Goal: Transaction & Acquisition: Book appointment/travel/reservation

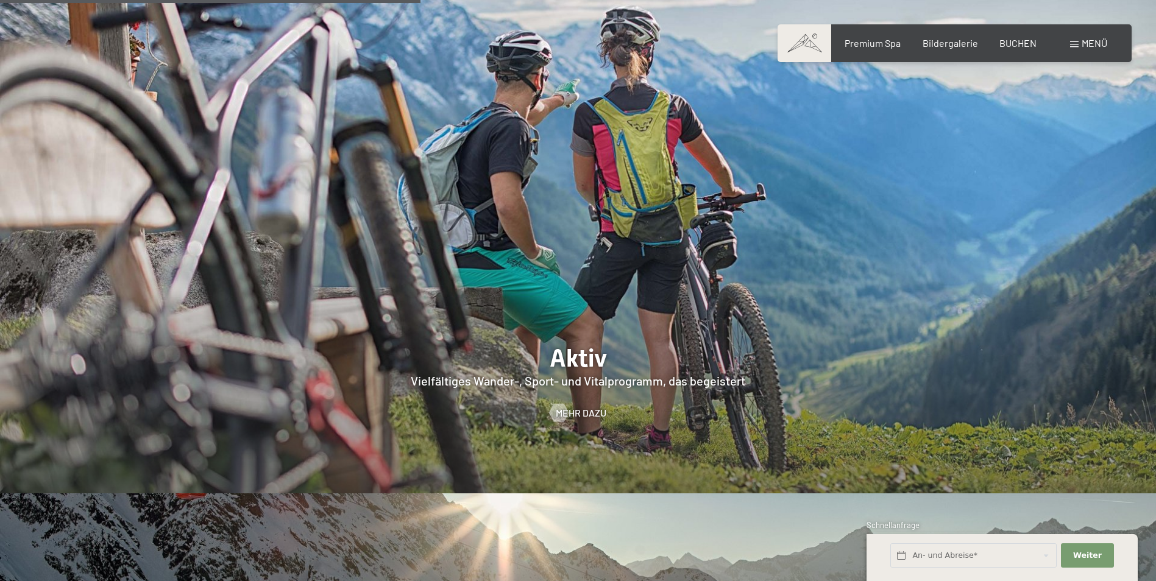
scroll to position [2742, 0]
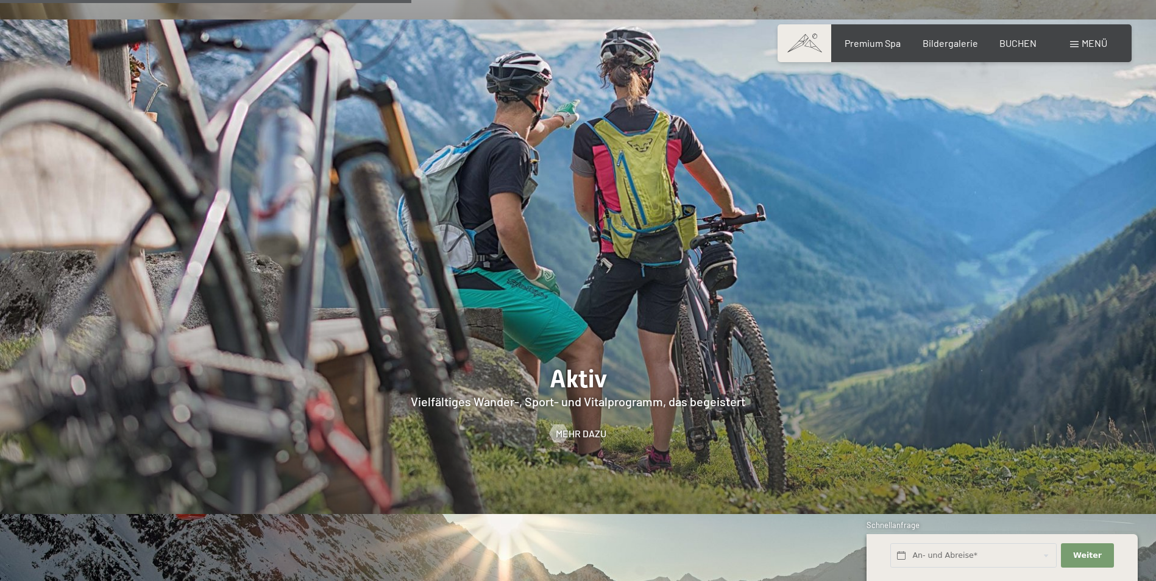
click at [797, 40] on span at bounding box center [805, 43] width 54 height 38
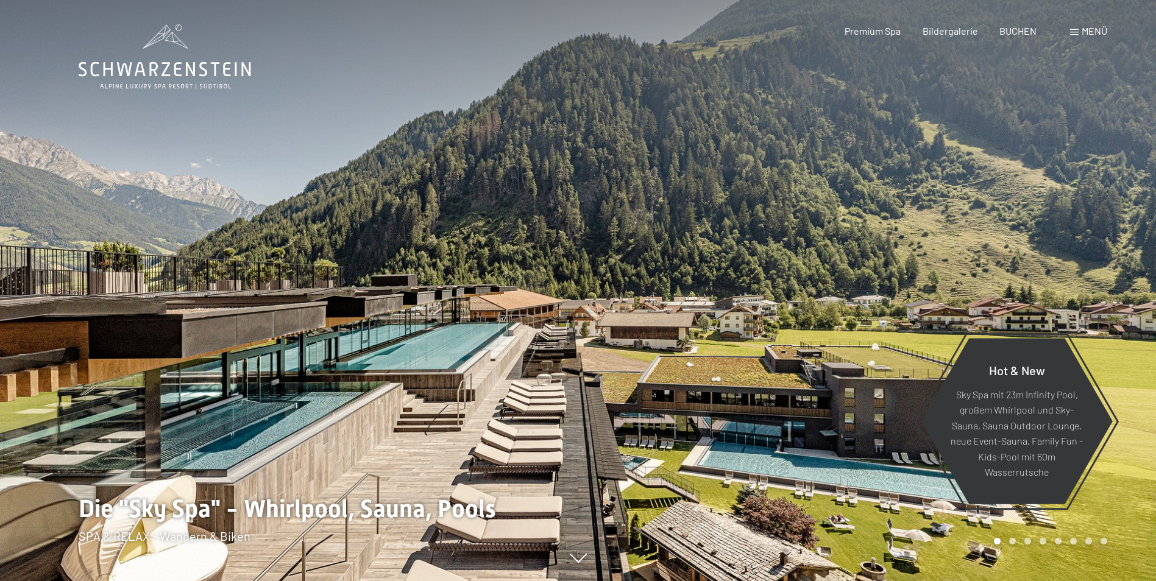
click at [1085, 30] on span "Menü" at bounding box center [1095, 31] width 26 height 12
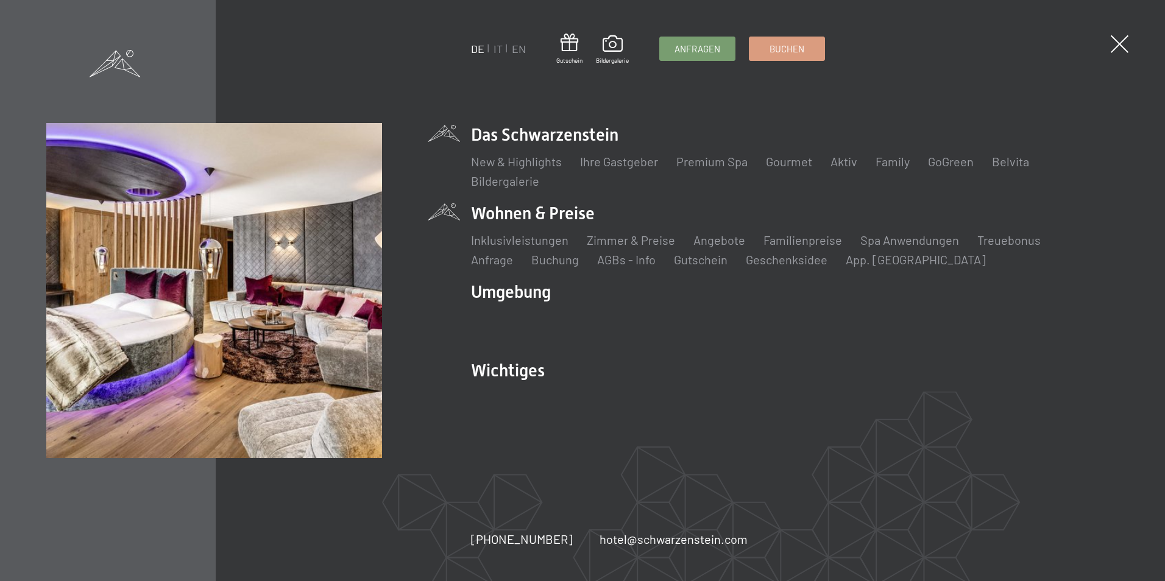
click at [578, 210] on li "Wohnen & Preise Inklusivleistungen Zimmer & Preise Liste Angebote Liste Familie…" at bounding box center [794, 235] width 647 height 66
click at [628, 241] on link "Zimmer & Preise" at bounding box center [631, 240] width 88 height 15
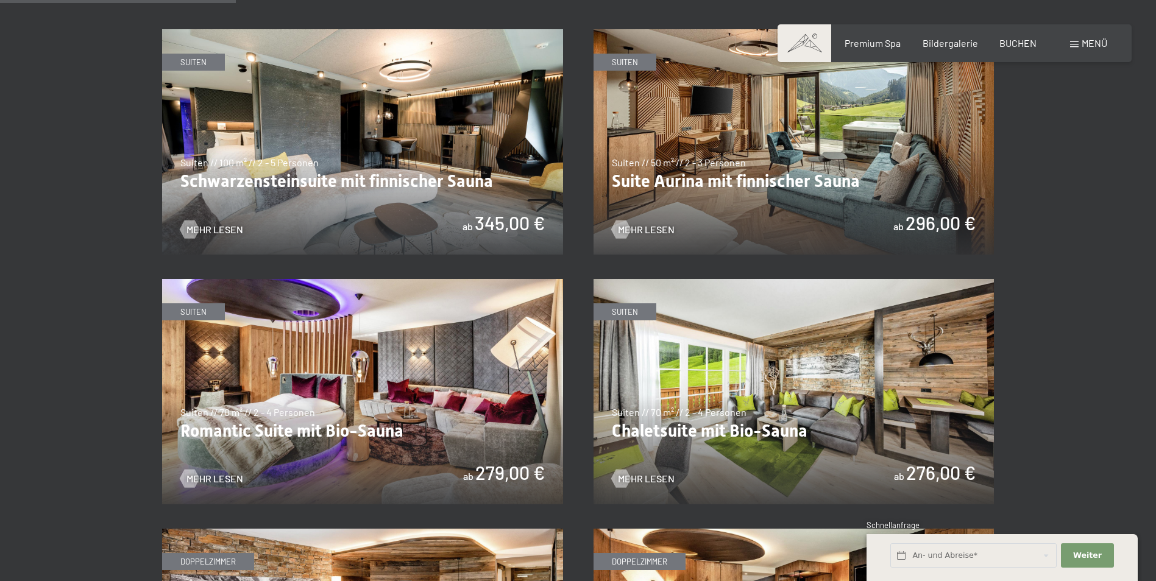
scroll to position [792, 0]
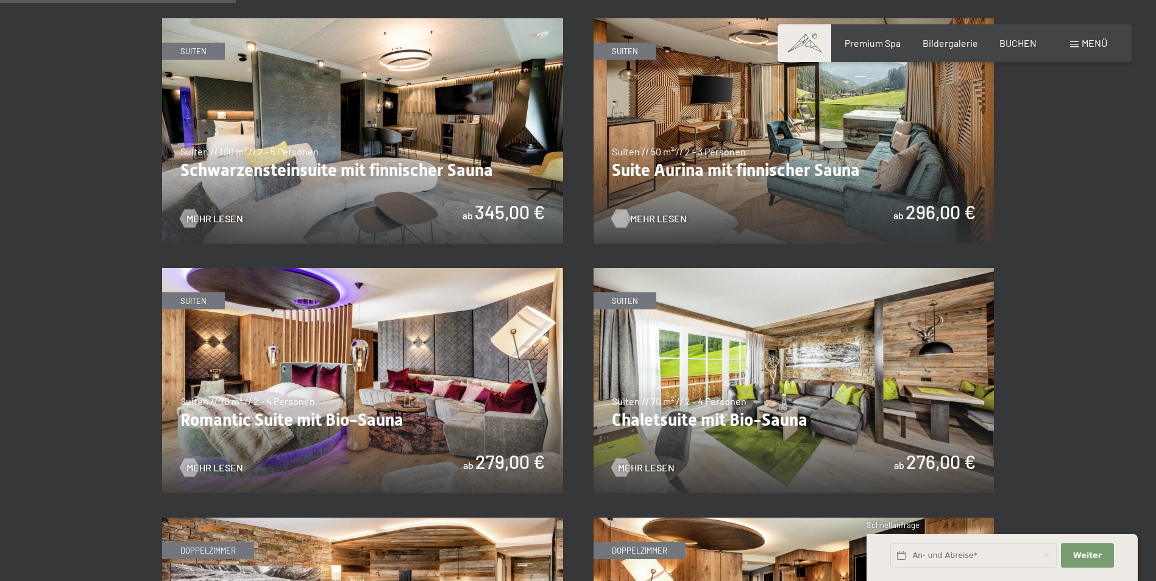
click at [673, 215] on span "Mehr Lesen" at bounding box center [658, 218] width 57 height 13
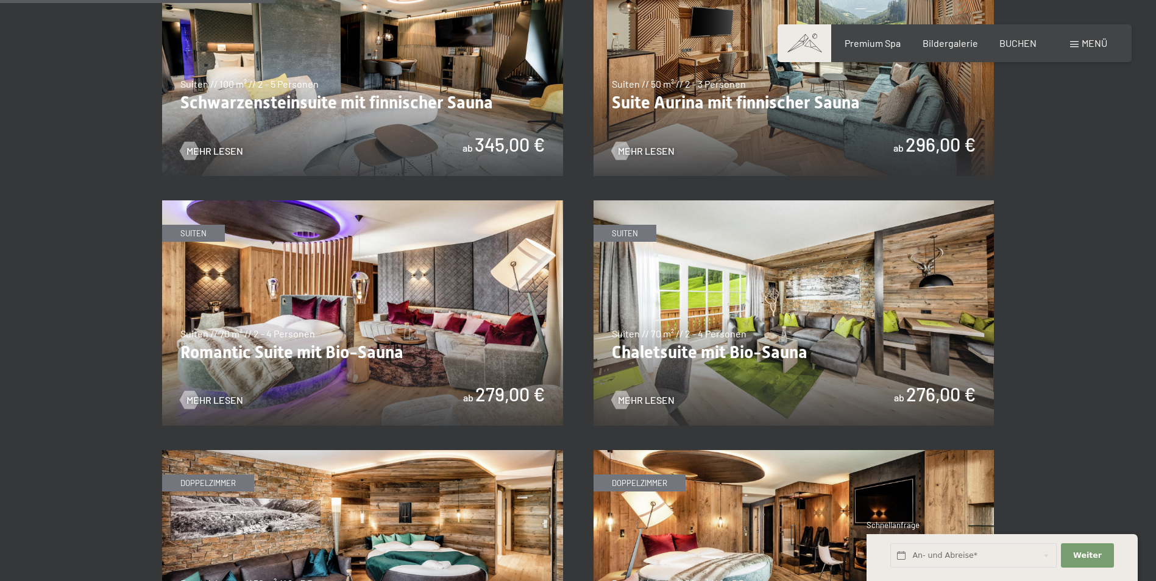
scroll to position [853, 0]
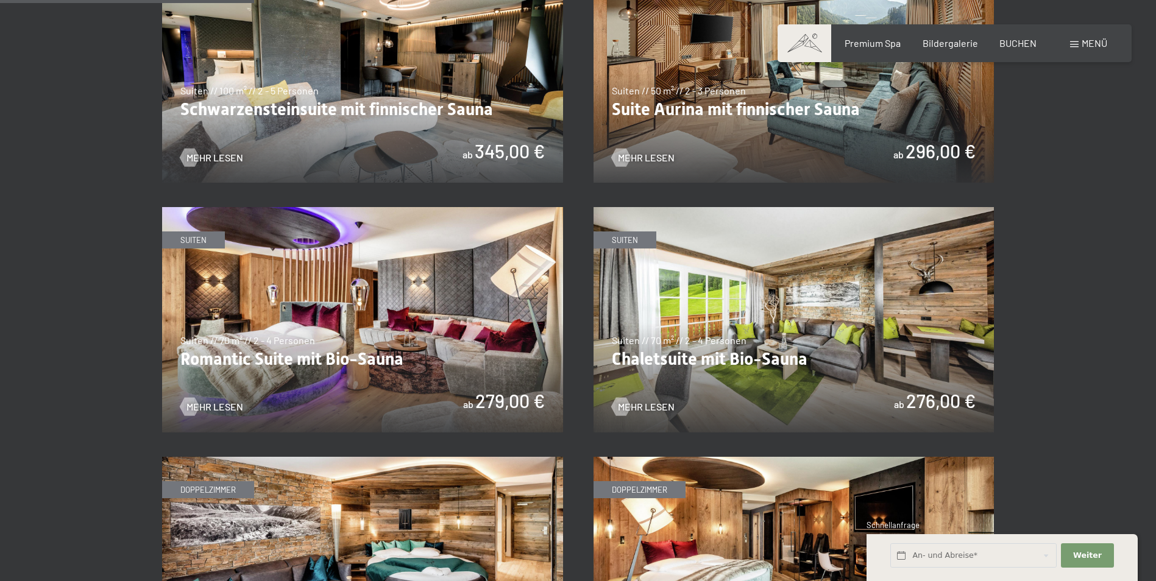
click at [1007, 50] on div "Premium Spa Bildergalerie BUCHEN" at bounding box center [930, 43] width 256 height 13
click at [1008, 38] on span "BUCHEN" at bounding box center [1017, 41] width 37 height 12
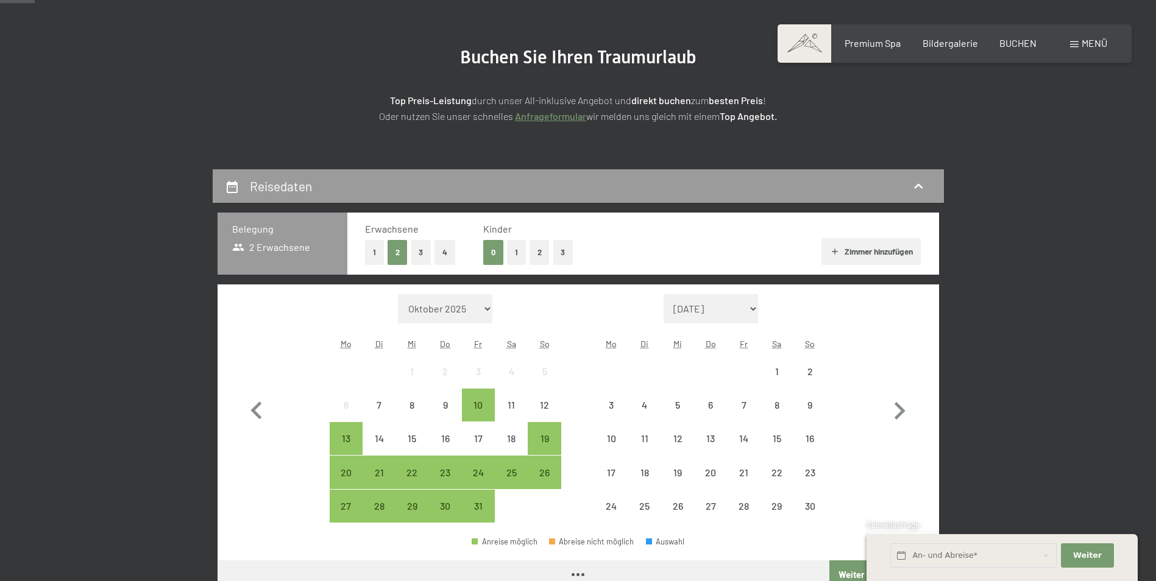
scroll to position [122, 0]
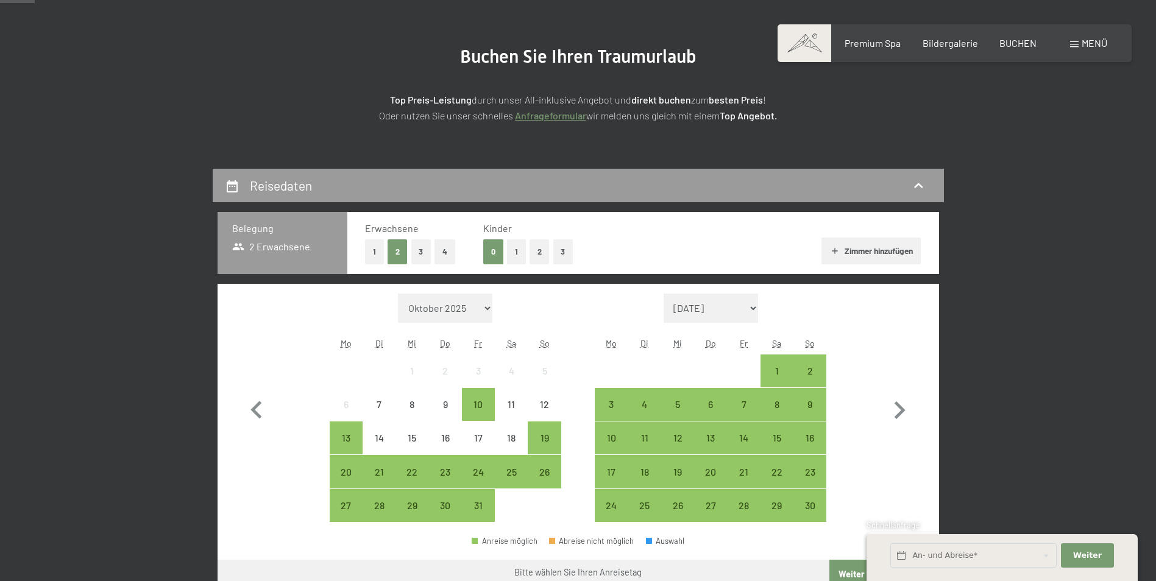
click at [519, 251] on button "1" at bounding box center [516, 251] width 19 height 25
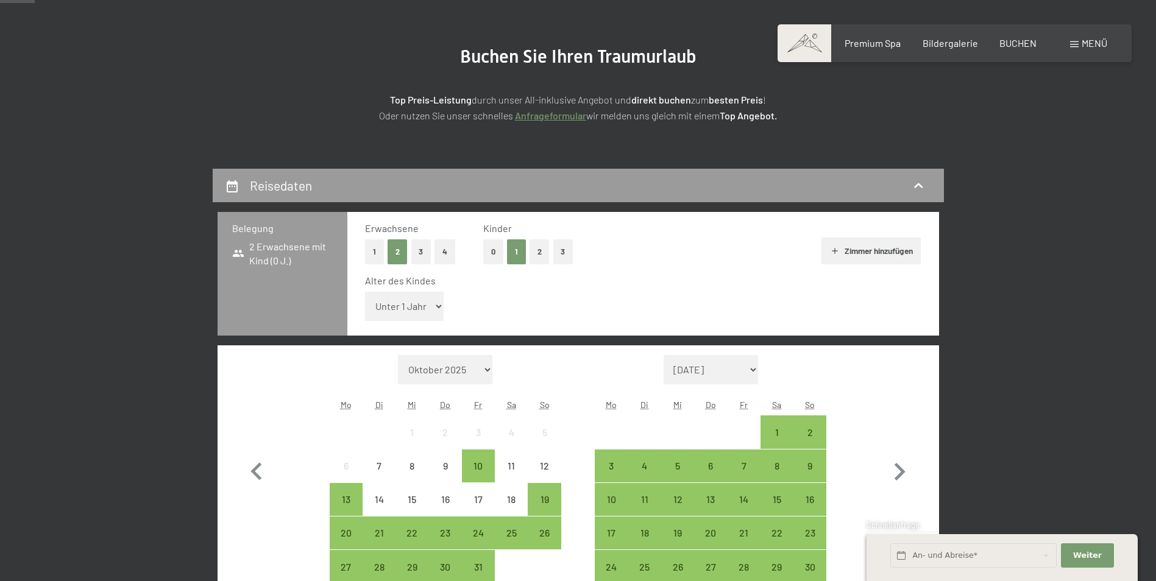
click at [420, 301] on select "Unter 1 Jahr 1 Jahr 2 Jahre 3 Jahre 4 Jahre 5 Jahre 6 Jahre 7 Jahre 8 Jahre 9 J…" at bounding box center [404, 306] width 79 height 29
select select "16"
click at [365, 292] on select "Unter 1 Jahr 1 Jahr 2 Jahre 3 Jahre 4 Jahre 5 Jahre 6 Jahre 7 Jahre 8 Jahre 9 J…" at bounding box center [404, 306] width 79 height 29
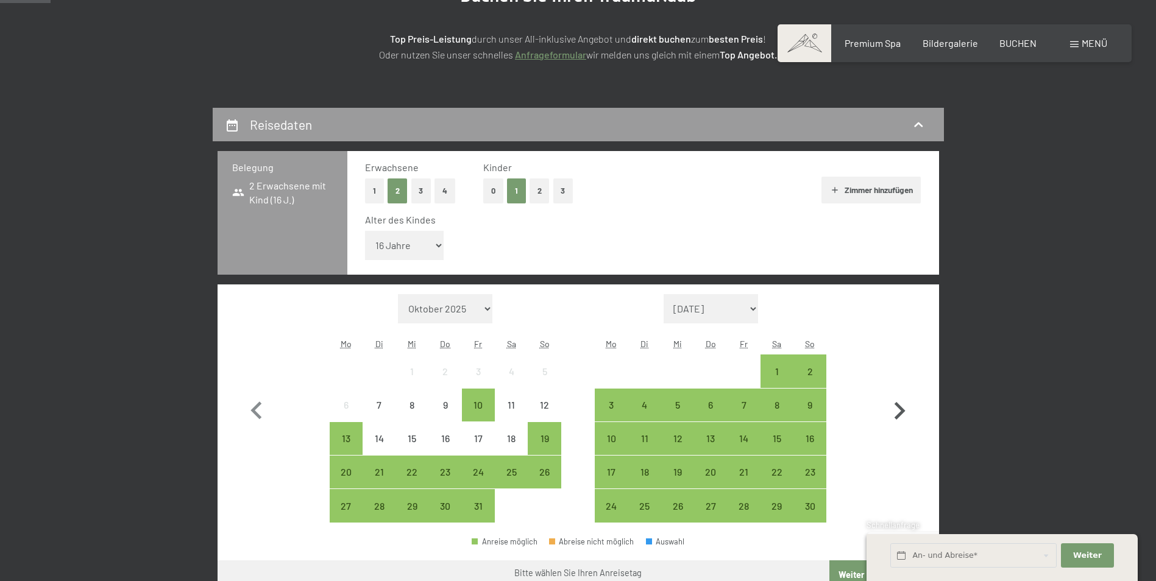
click at [903, 405] on icon "button" at bounding box center [899, 411] width 35 height 35
select select "[DATE]"
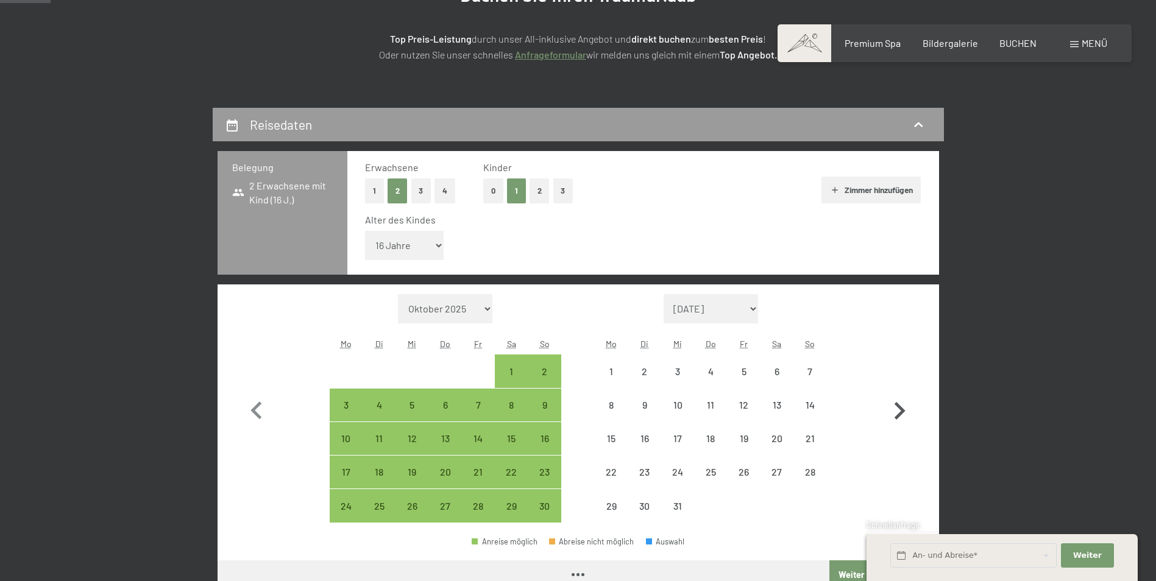
click at [903, 405] on icon "button" at bounding box center [899, 411] width 35 height 35
select select "[DATE]"
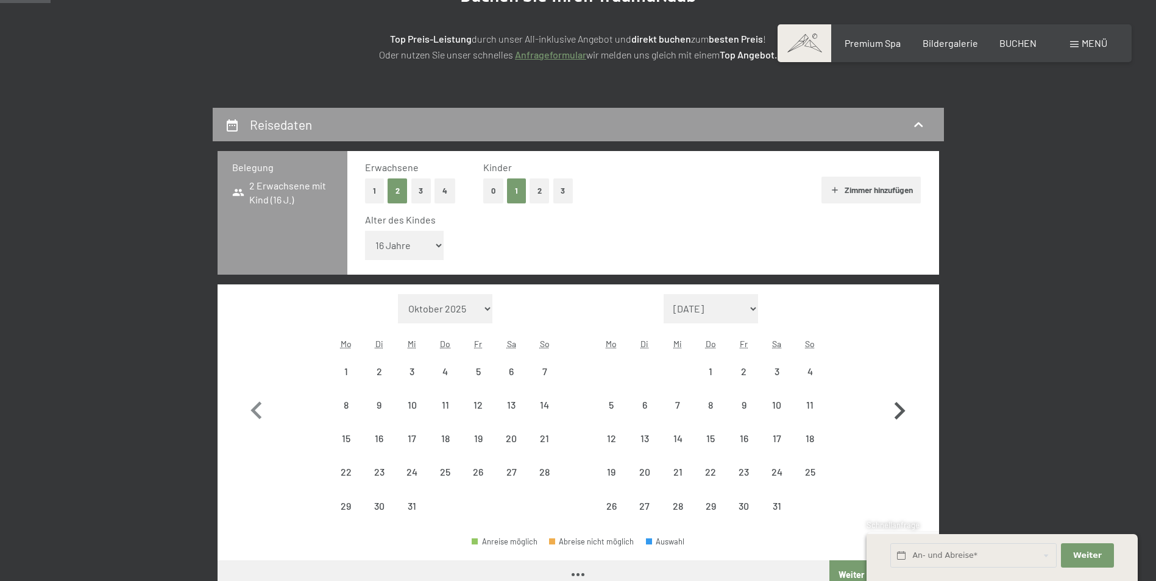
click at [903, 405] on icon "button" at bounding box center [899, 411] width 35 height 35
select select "[DATE]"
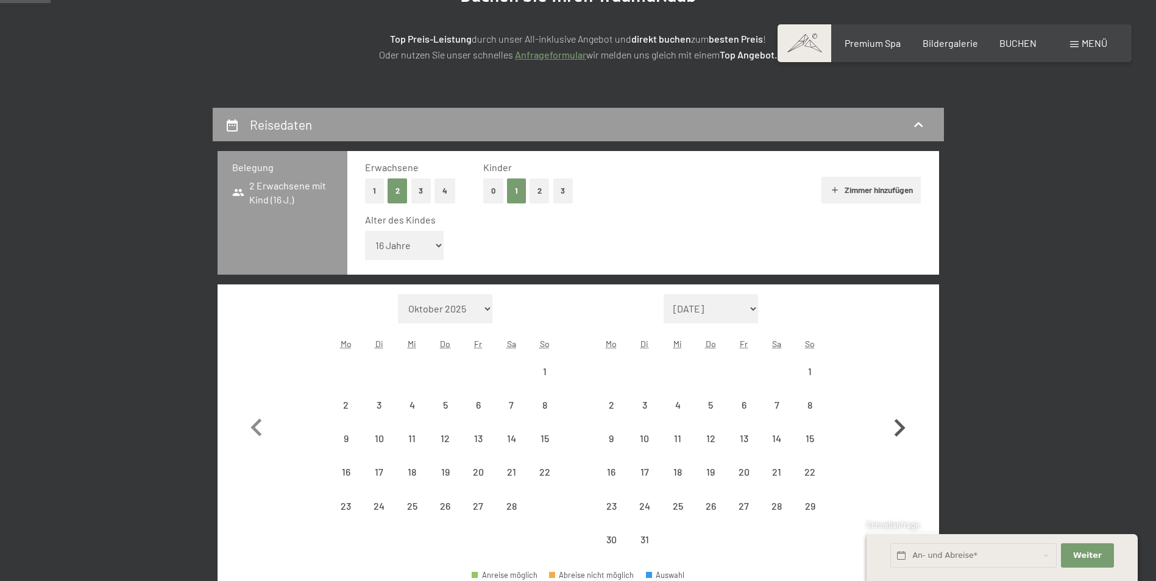
click at [903, 405] on button "button" at bounding box center [899, 425] width 35 height 263
select select "[DATE]"
click at [903, 405] on button "button" at bounding box center [899, 425] width 35 height 263
select select "[DATE]"
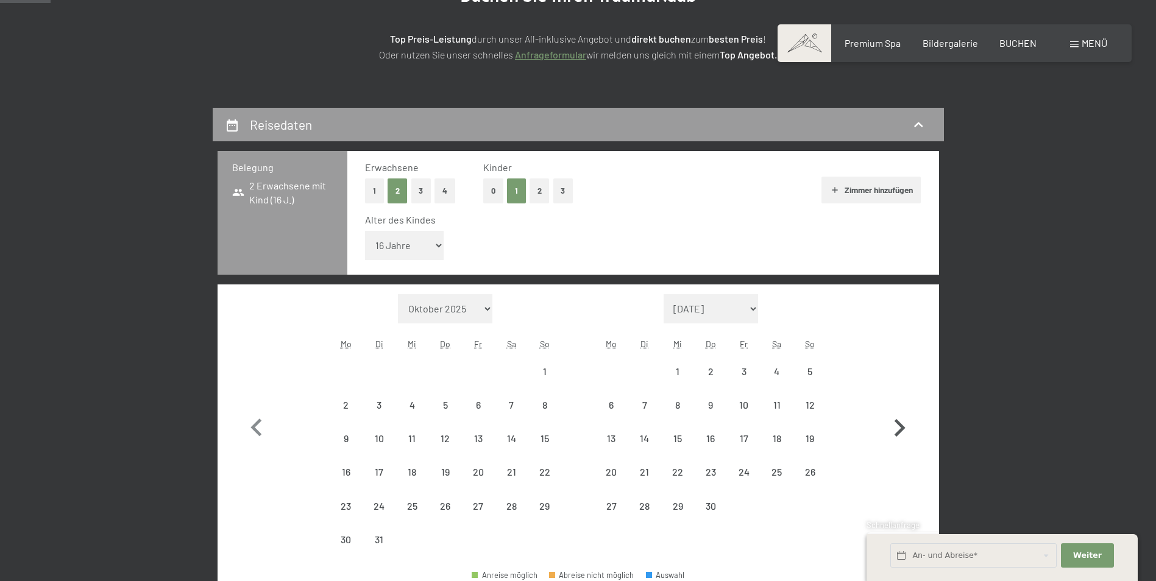
select select "[DATE]"
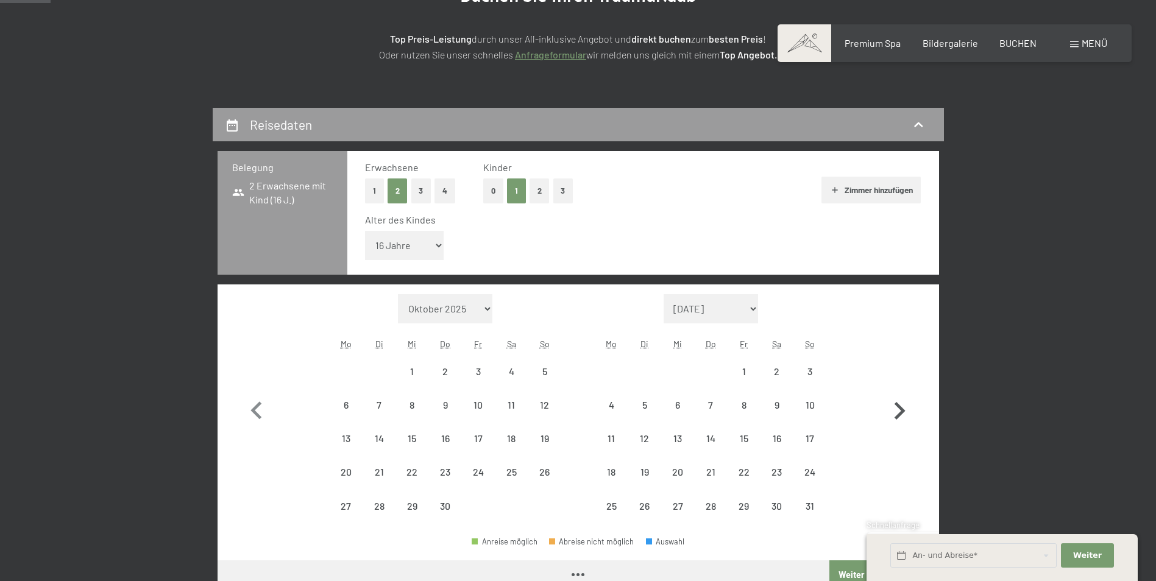
select select "[DATE]"
click at [903, 405] on icon "button" at bounding box center [899, 411] width 35 height 35
select select "[DATE]"
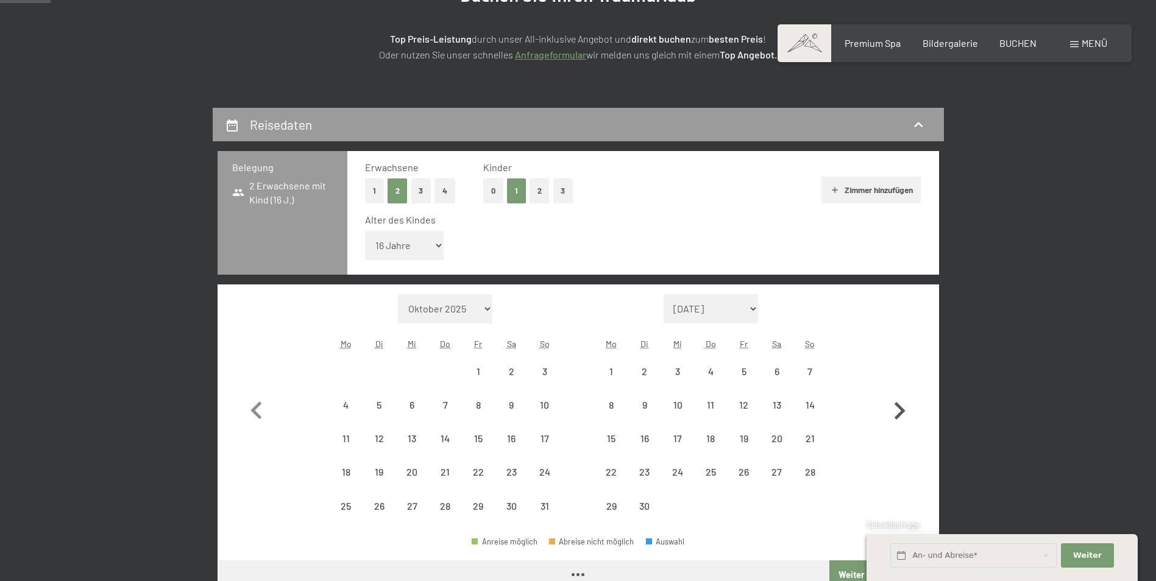
click at [903, 405] on icon "button" at bounding box center [899, 411] width 35 height 35
select select "[DATE]"
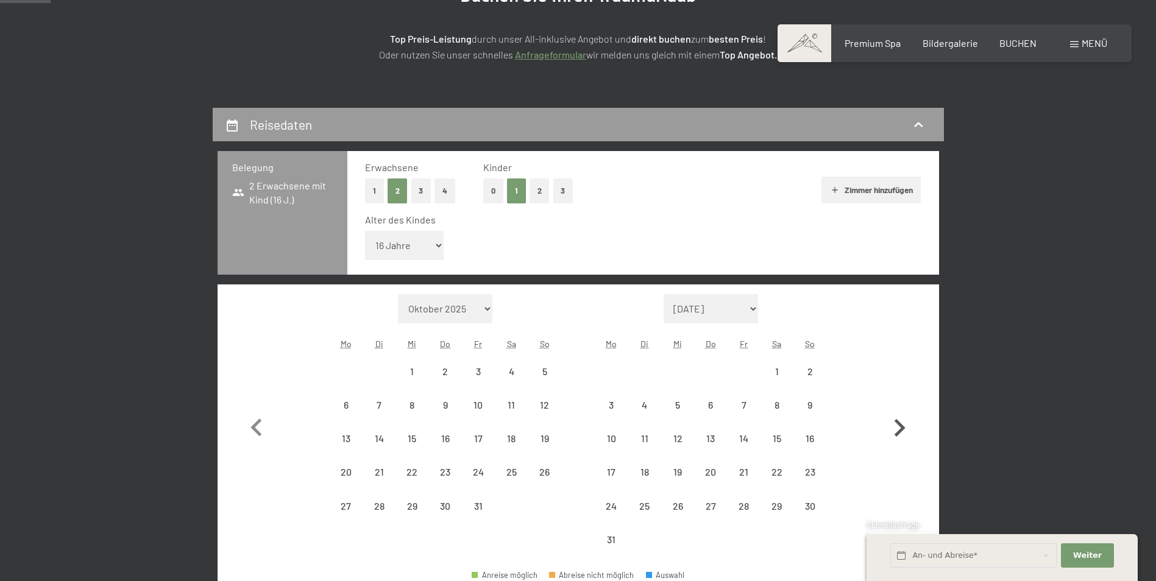
select select "[DATE]"
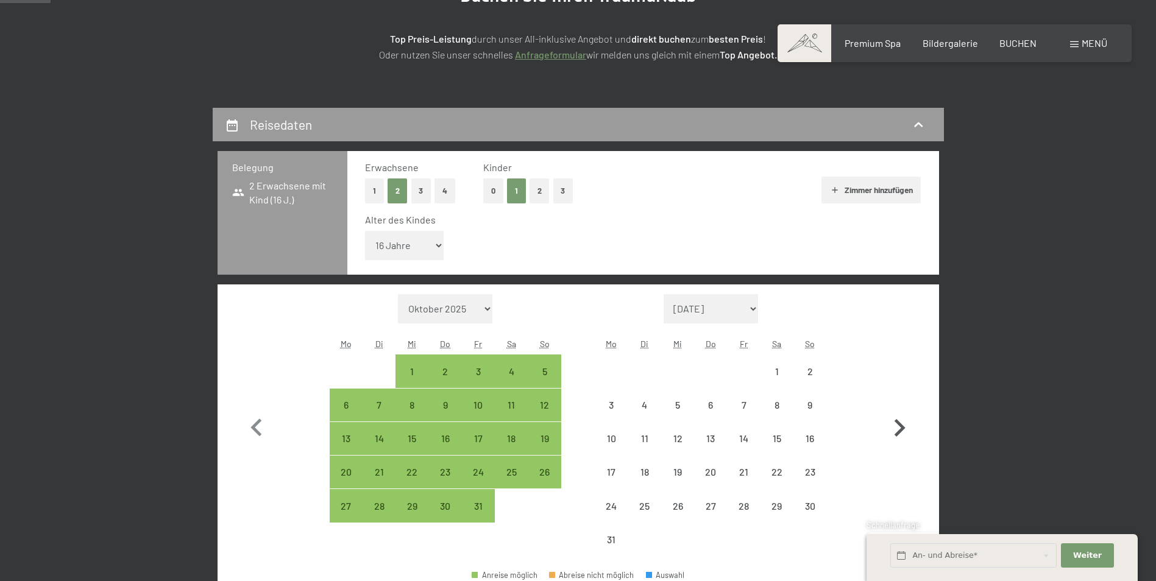
select select "[DATE]"
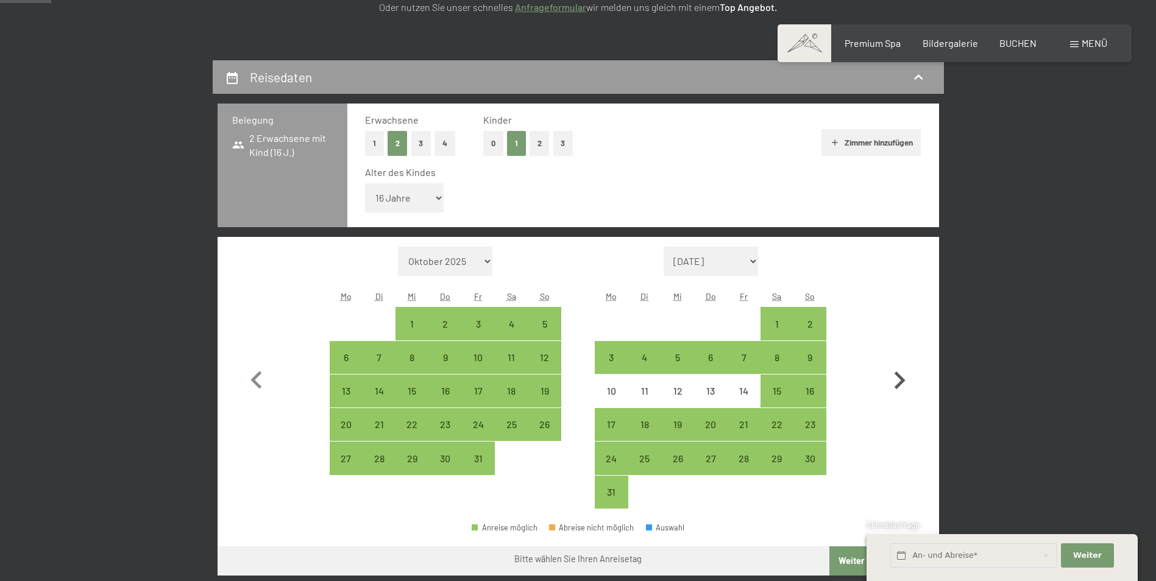
scroll to position [244, 0]
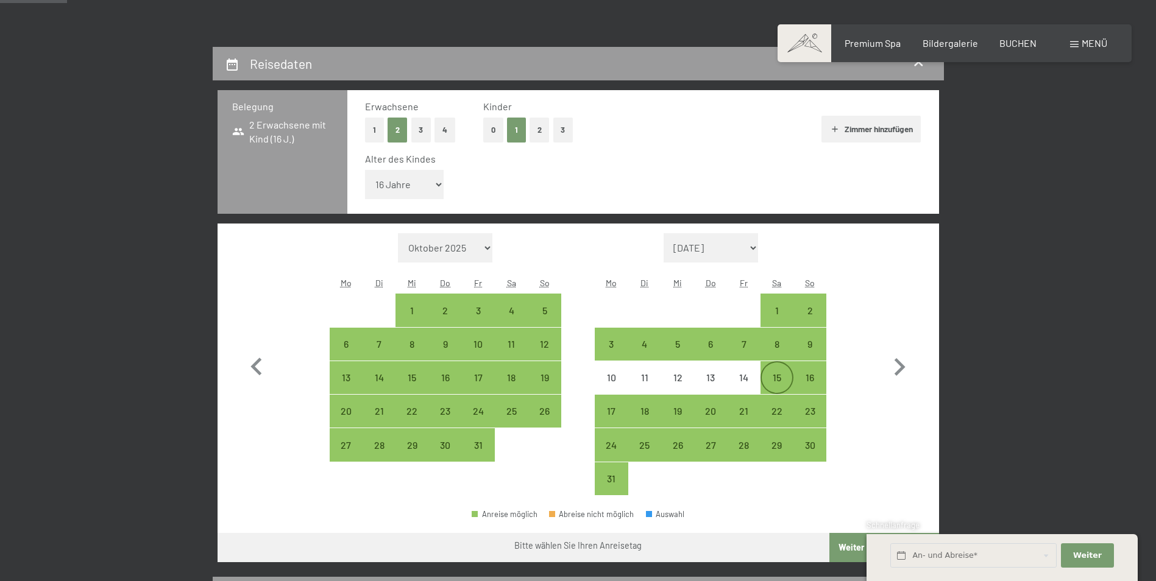
click at [775, 375] on div "15" at bounding box center [777, 388] width 30 height 30
select select "[DATE]"
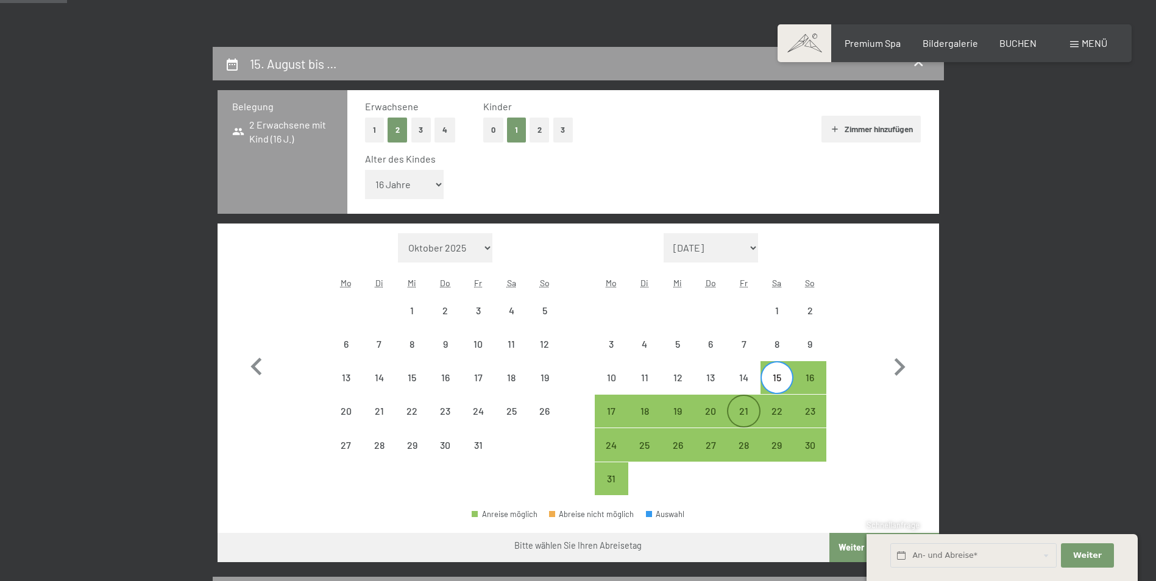
click at [746, 411] on div "21" at bounding box center [743, 421] width 30 height 30
select select "[DATE]"
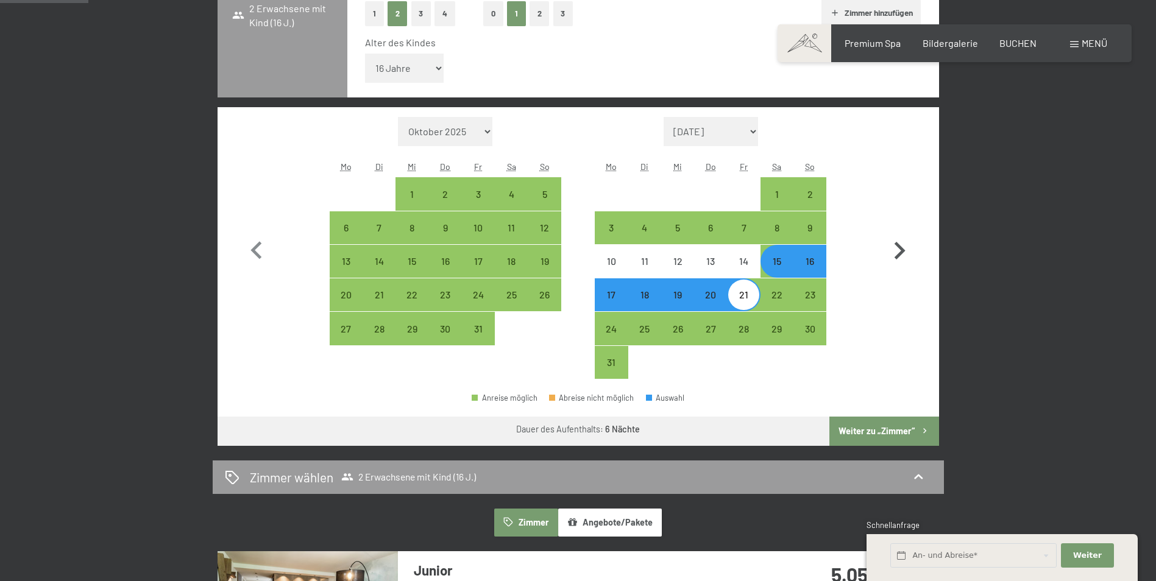
scroll to position [366, 0]
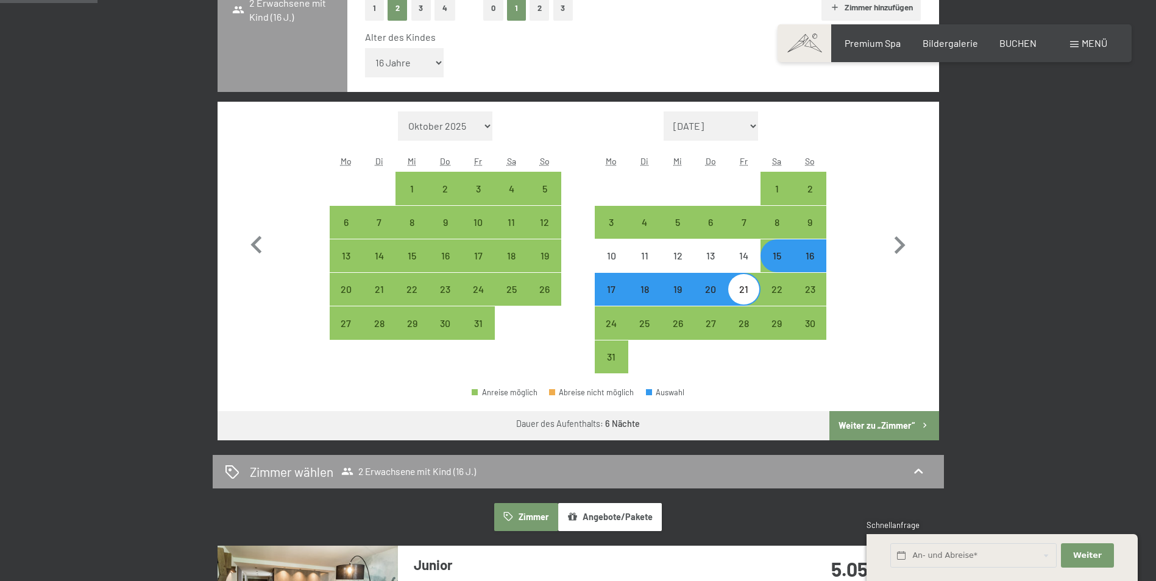
click at [905, 426] on button "Weiter zu „Zimmer“" at bounding box center [883, 425] width 109 height 29
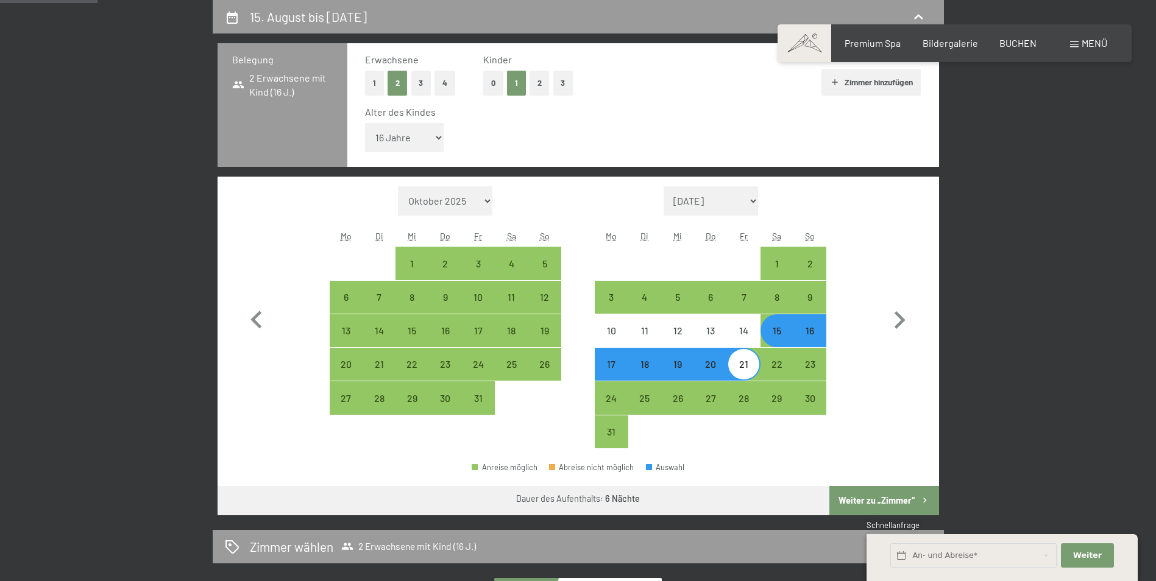
select select "[DATE]"
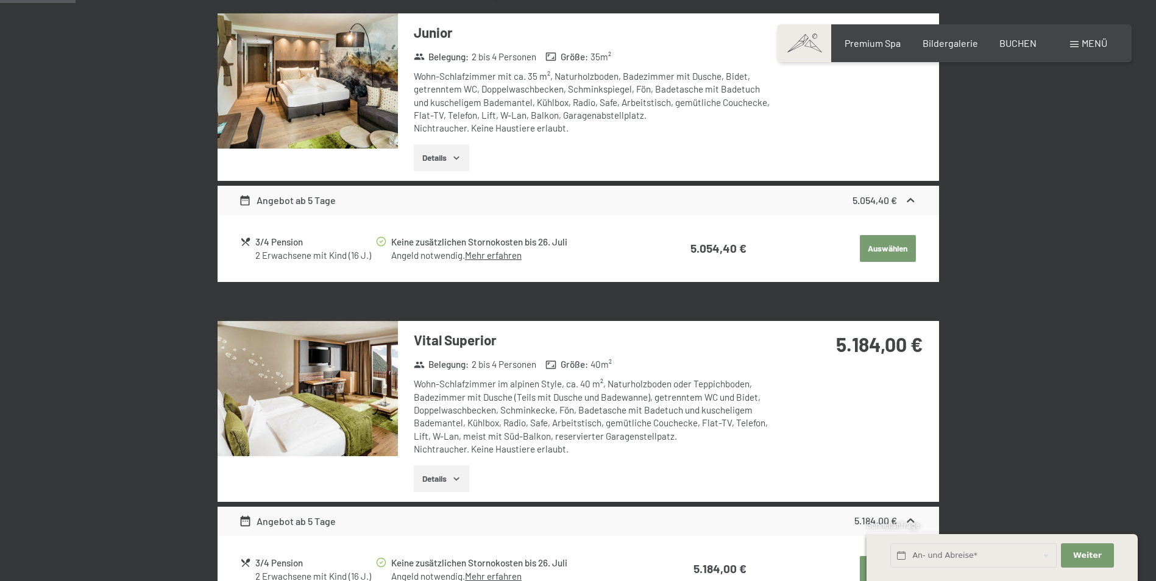
scroll to position [230, 0]
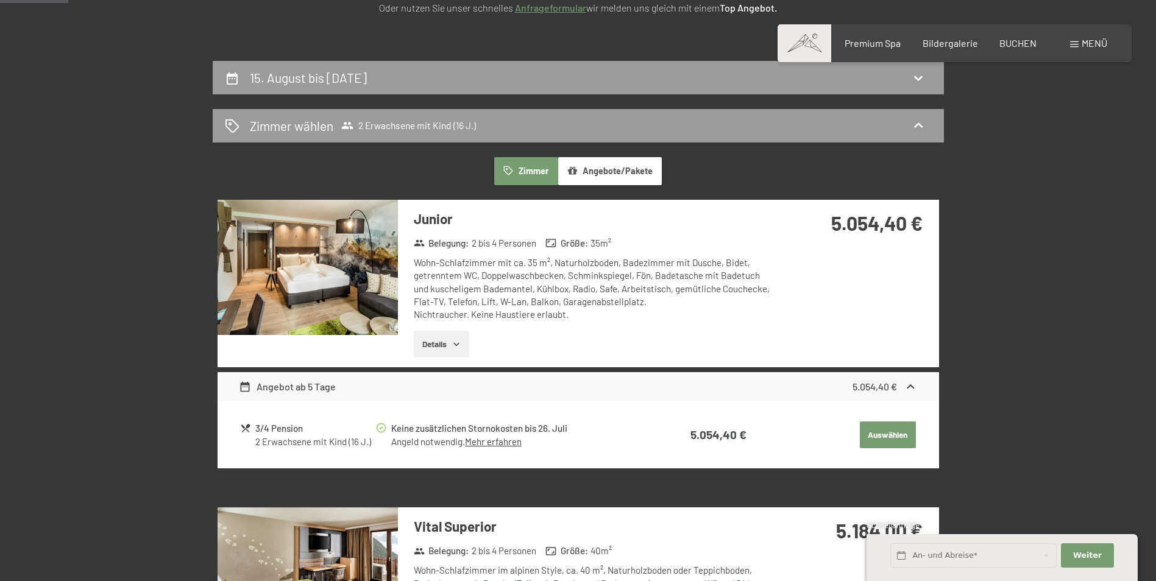
click at [359, 280] on img at bounding box center [308, 267] width 180 height 135
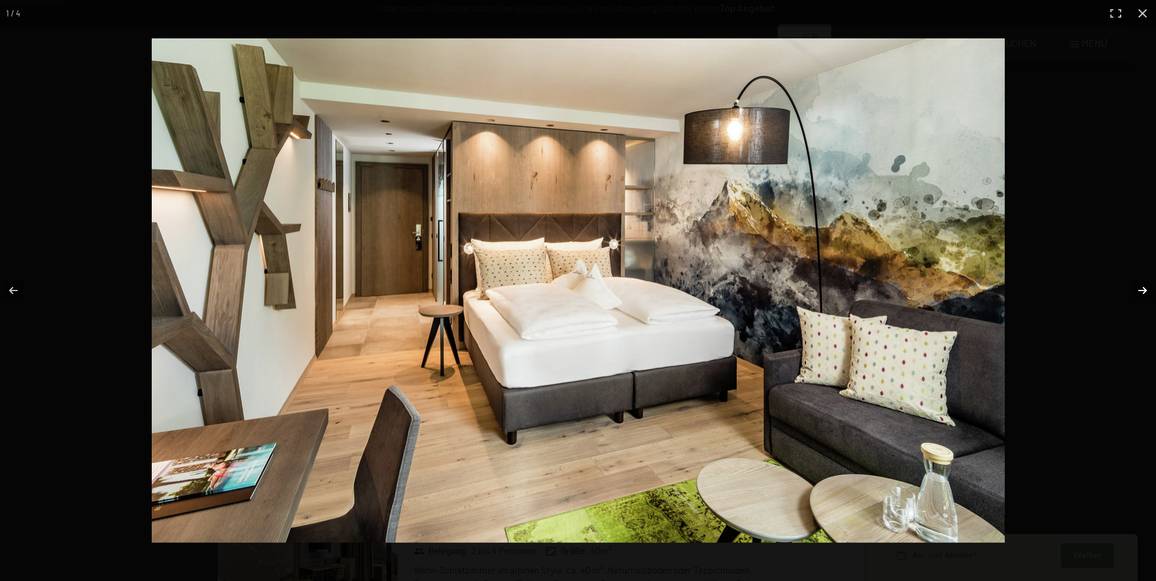
click at [1138, 290] on button "button" at bounding box center [1134, 290] width 43 height 61
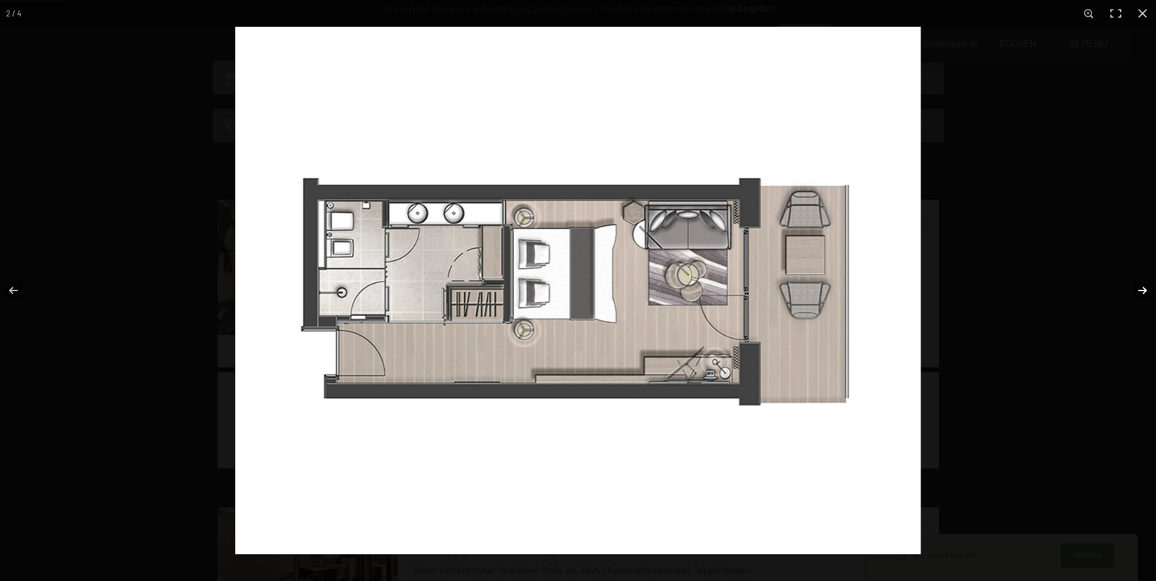
click at [1138, 290] on button "button" at bounding box center [1134, 290] width 43 height 61
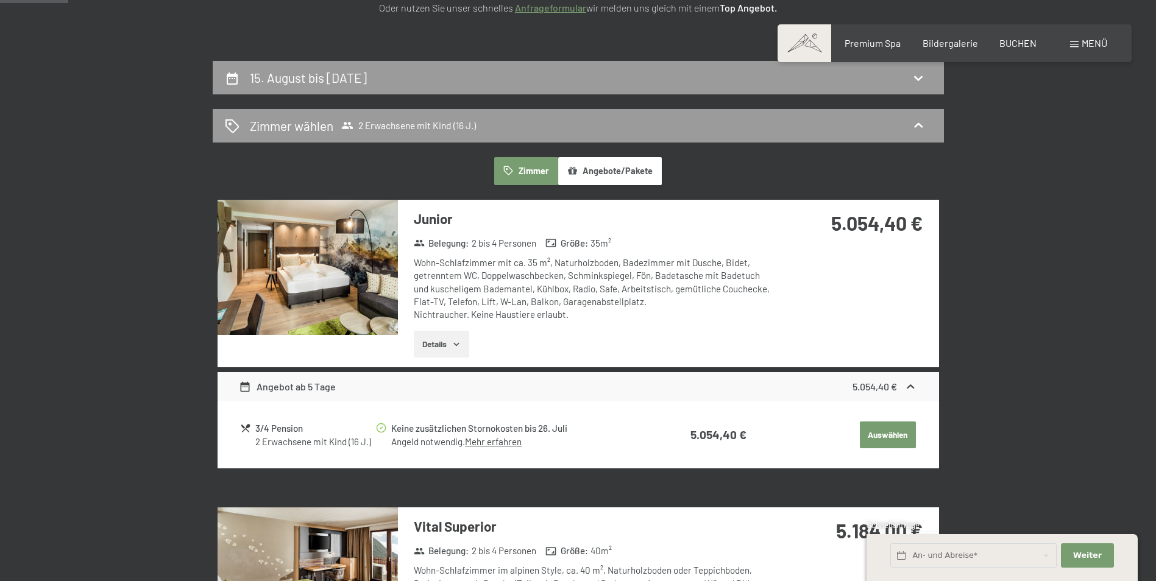
click at [0, 0] on button "button" at bounding box center [0, 0] width 0 height 0
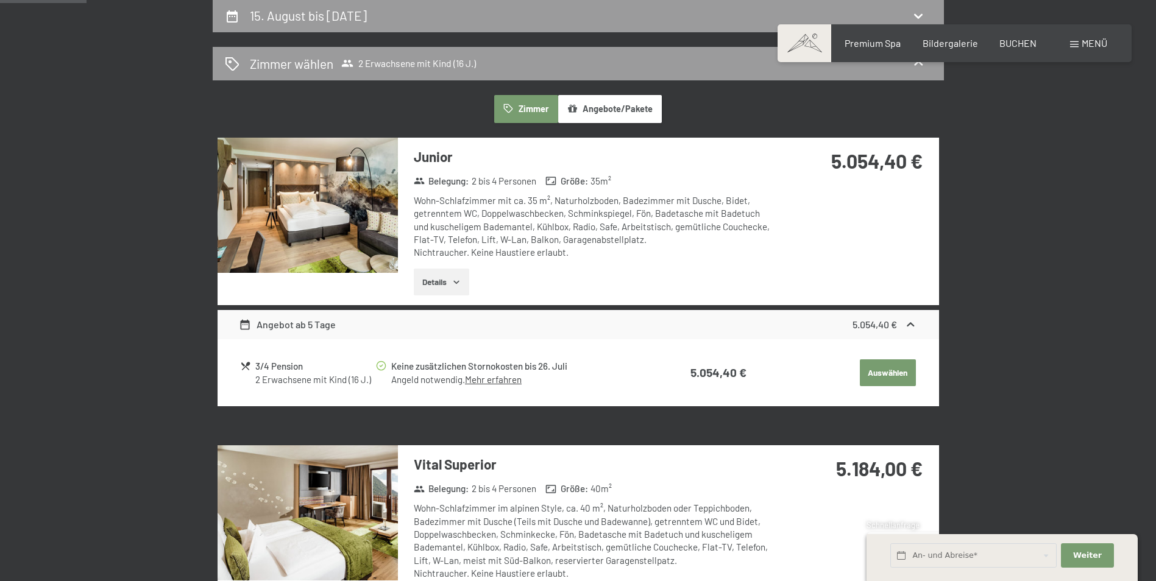
scroll to position [413, 0]
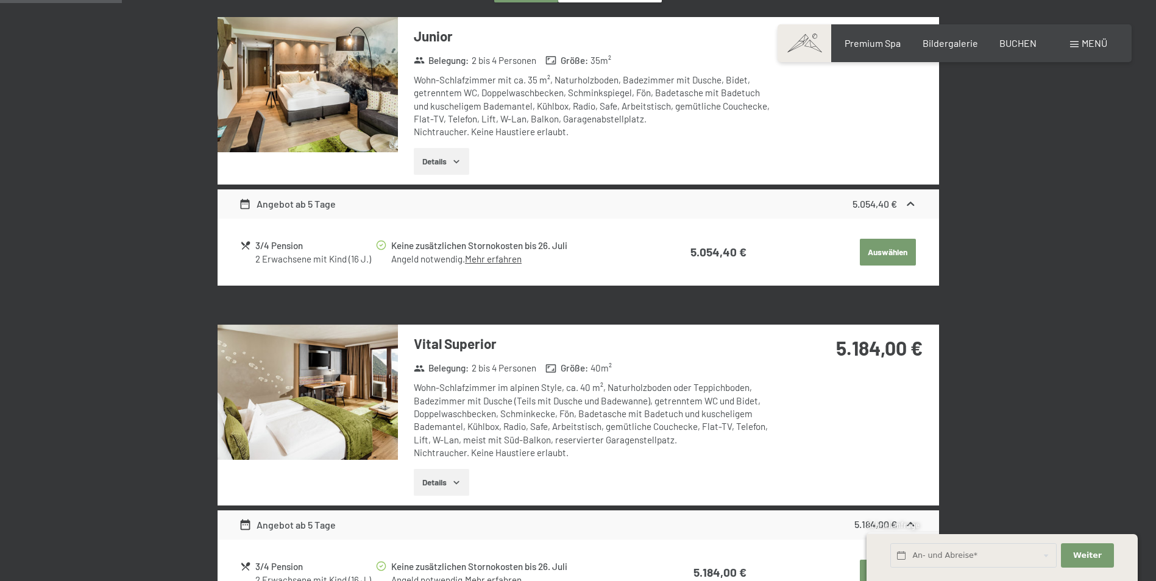
click at [429, 489] on button "Details" at bounding box center [441, 482] width 55 height 27
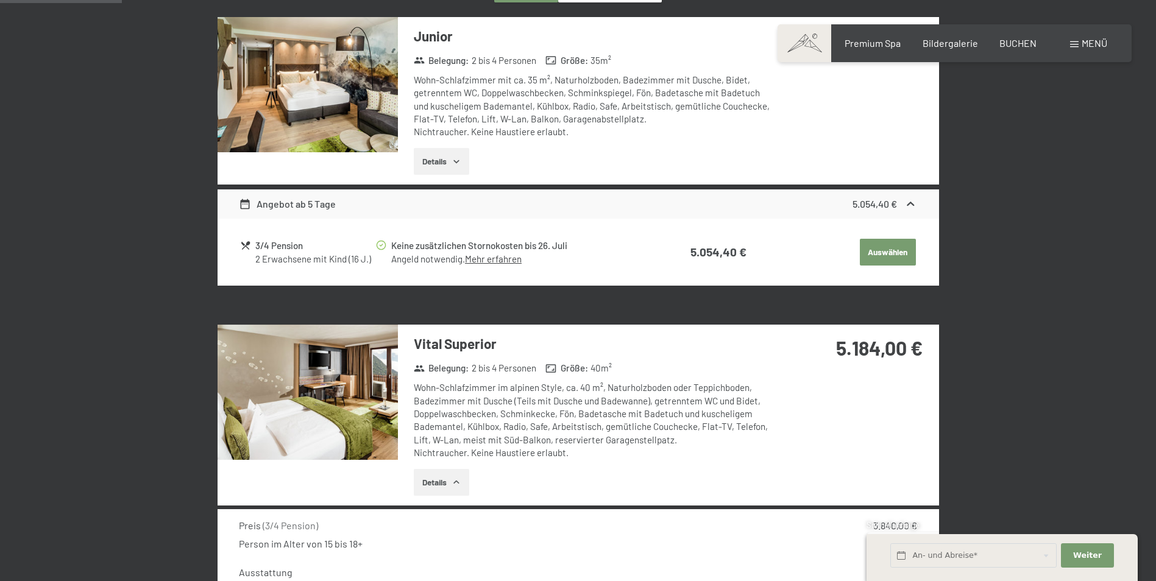
click at [280, 394] on img at bounding box center [308, 392] width 180 height 135
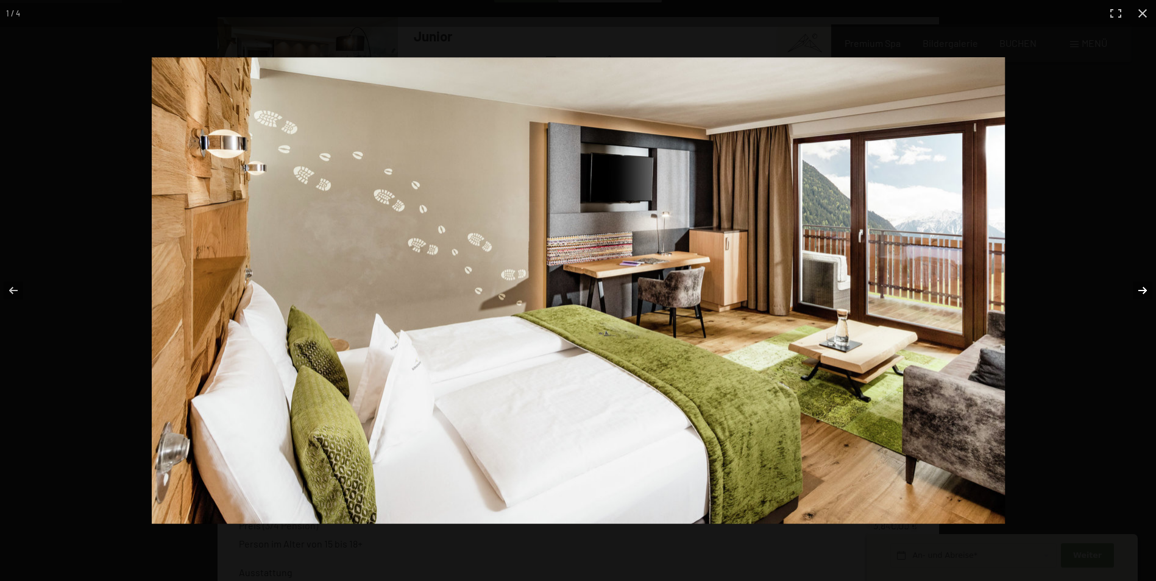
click at [1146, 290] on button "button" at bounding box center [1134, 290] width 43 height 61
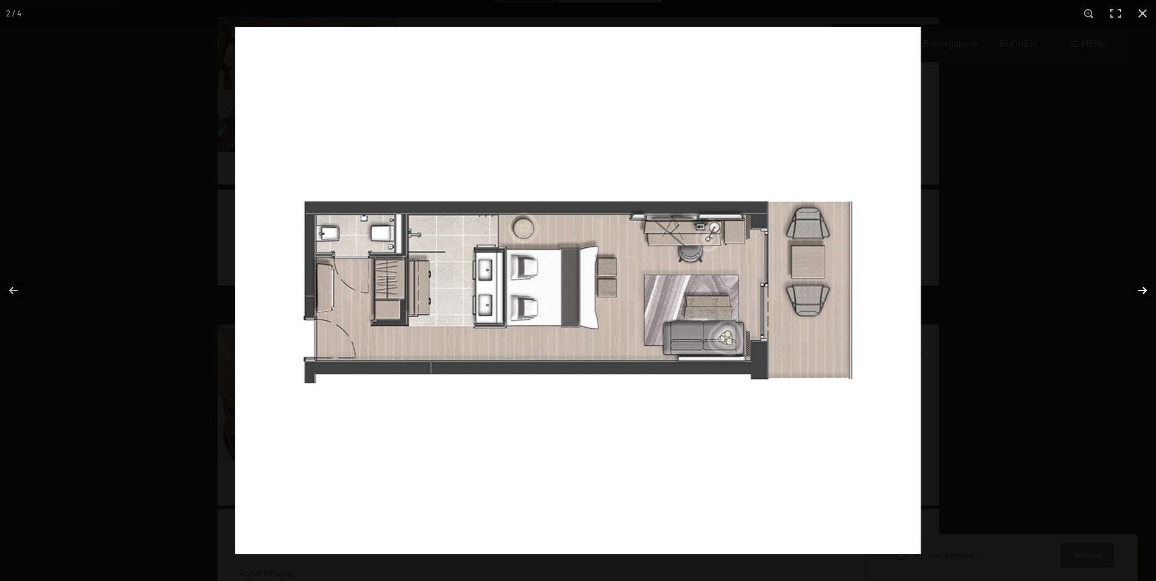
click at [1146, 290] on button "button" at bounding box center [1134, 290] width 43 height 61
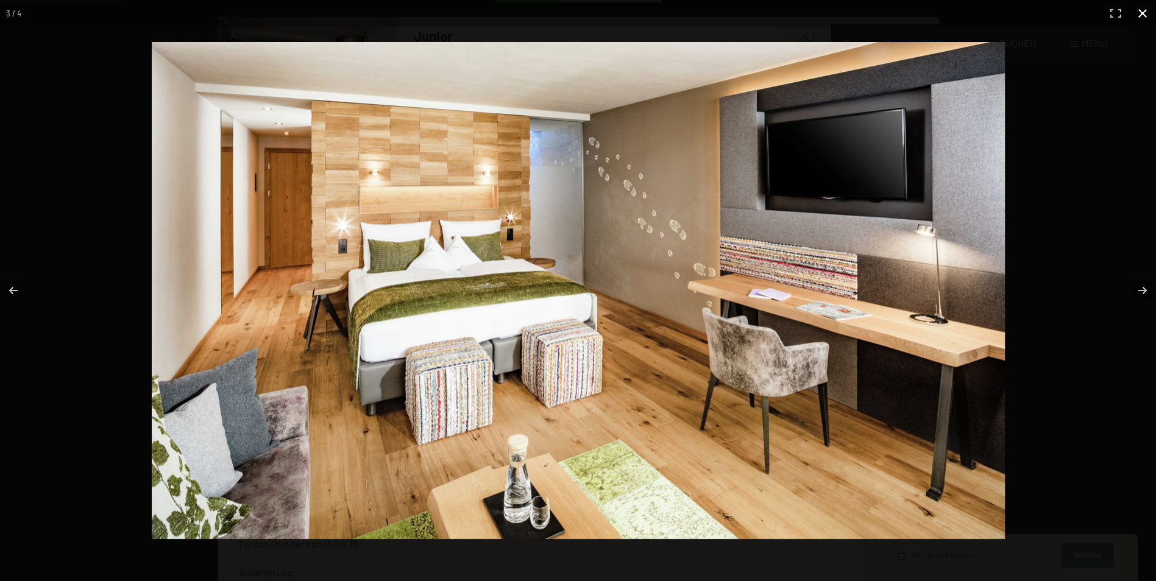
click at [1139, 13] on button "button" at bounding box center [1142, 13] width 27 height 27
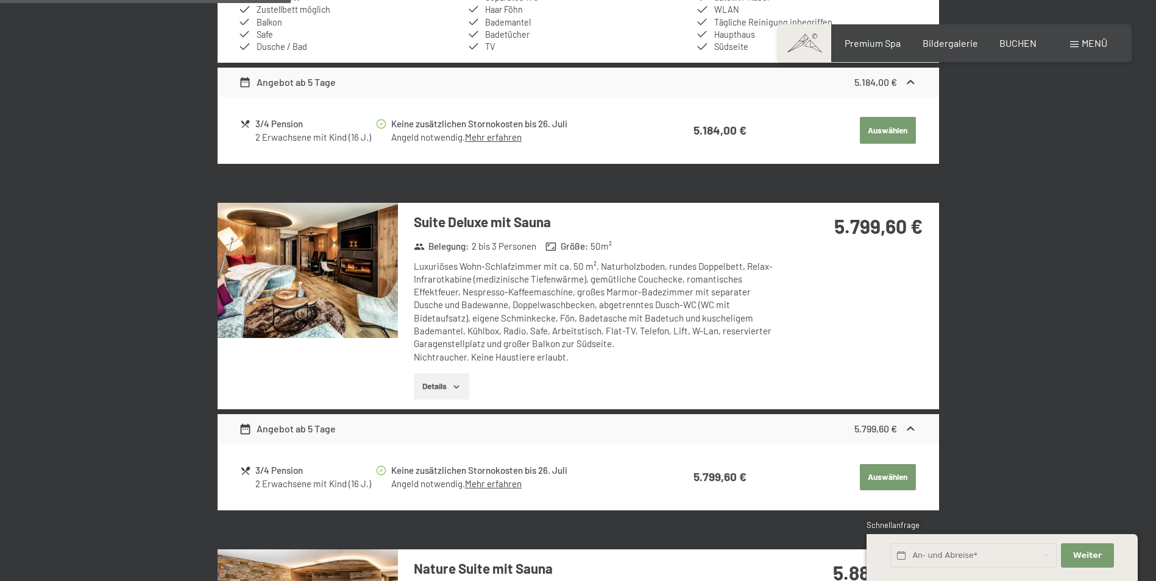
scroll to position [1022, 0]
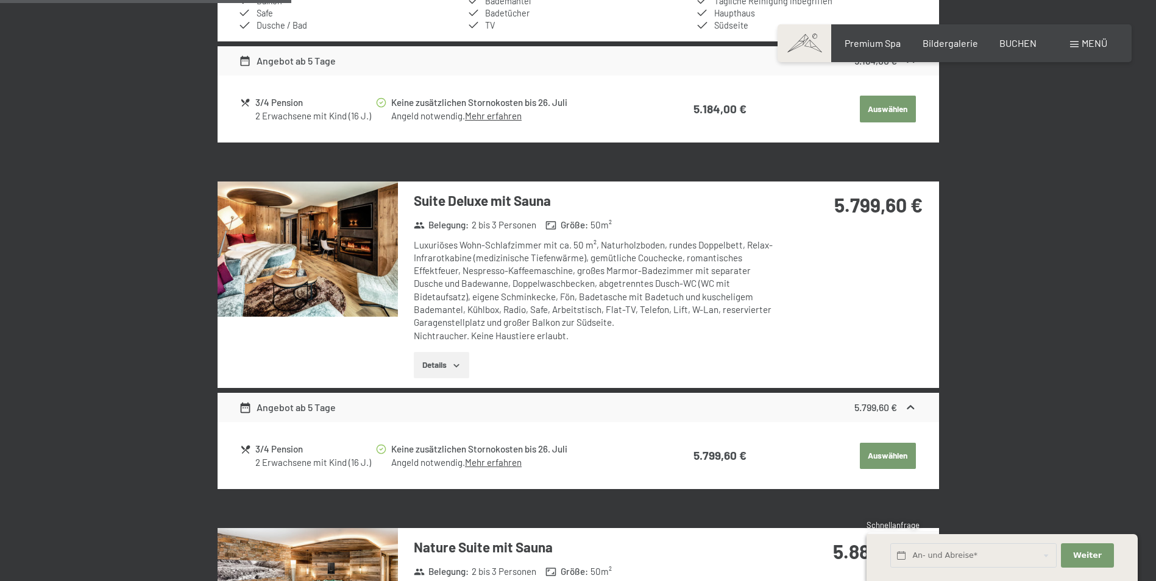
click at [362, 273] on img at bounding box center [308, 249] width 180 height 135
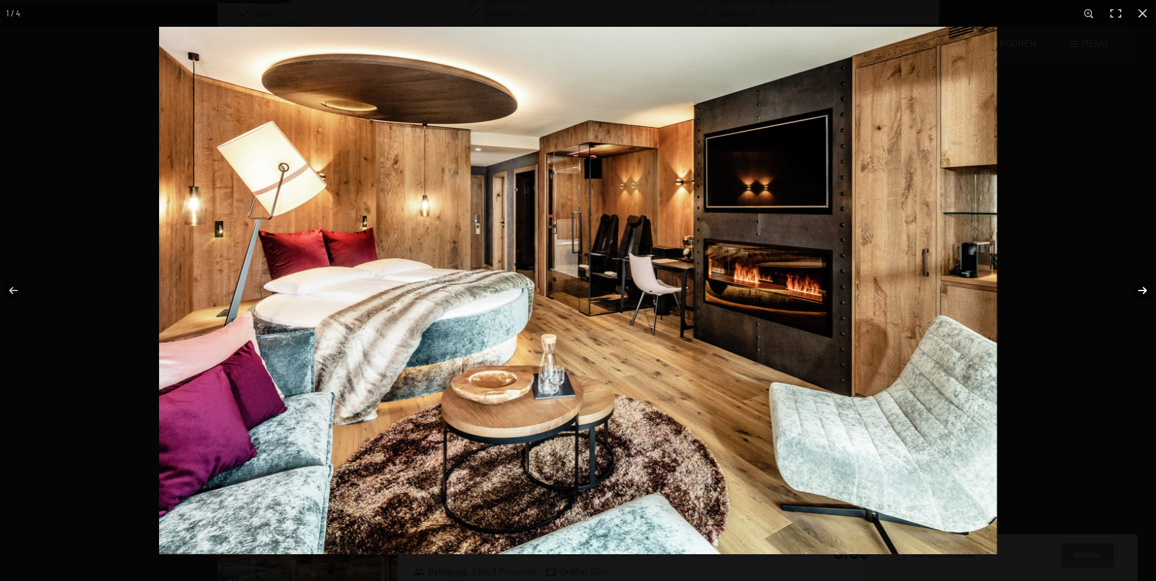
click at [1138, 288] on button "button" at bounding box center [1134, 290] width 43 height 61
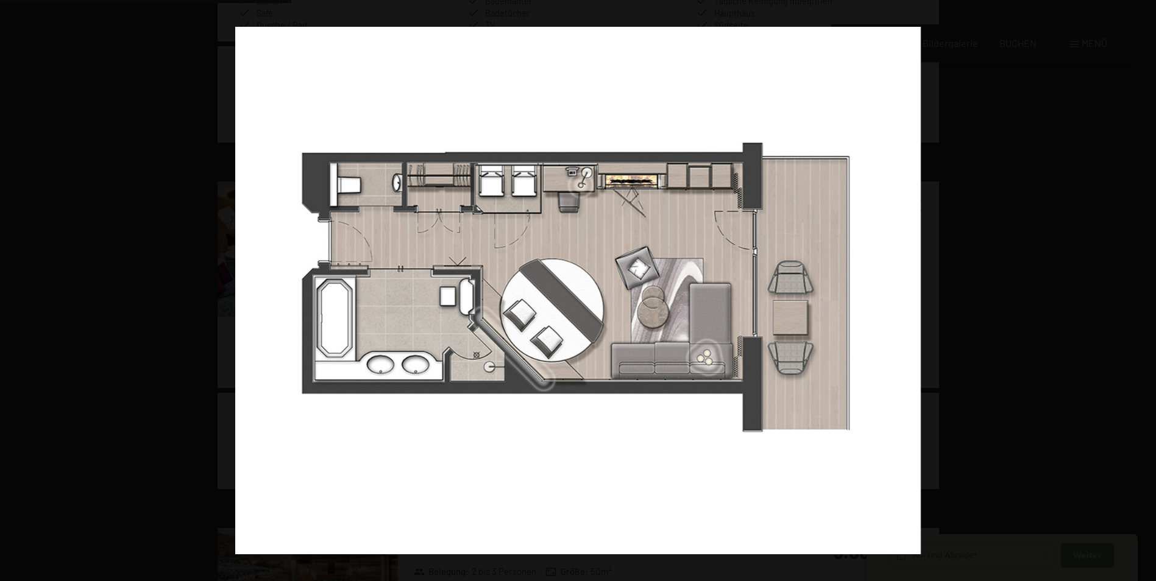
click at [1138, 288] on button "button" at bounding box center [1134, 290] width 43 height 61
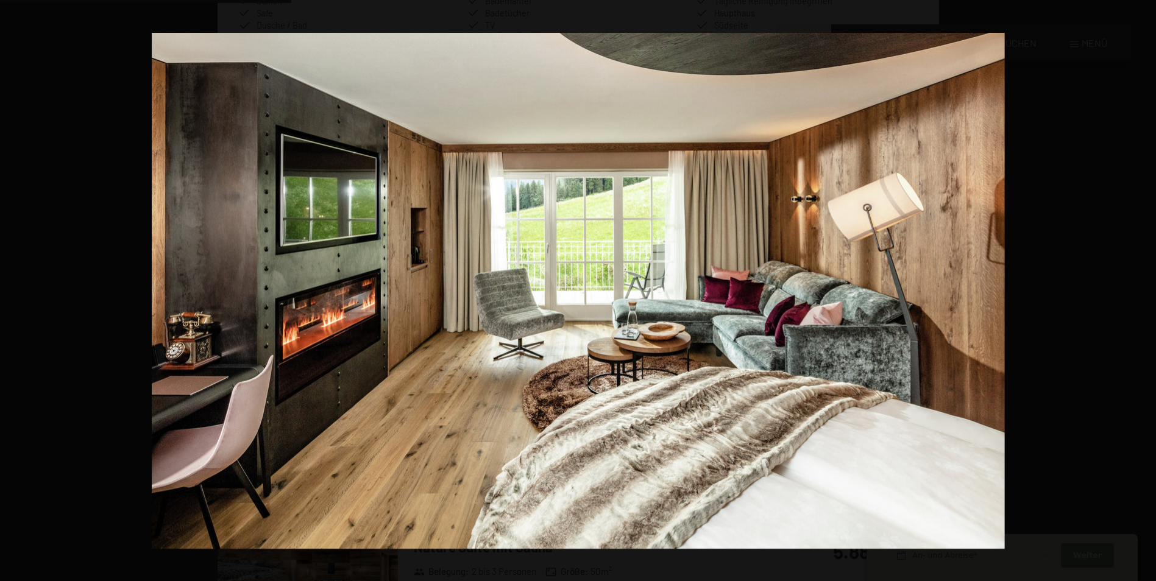
click at [1138, 288] on button "button" at bounding box center [1134, 290] width 43 height 61
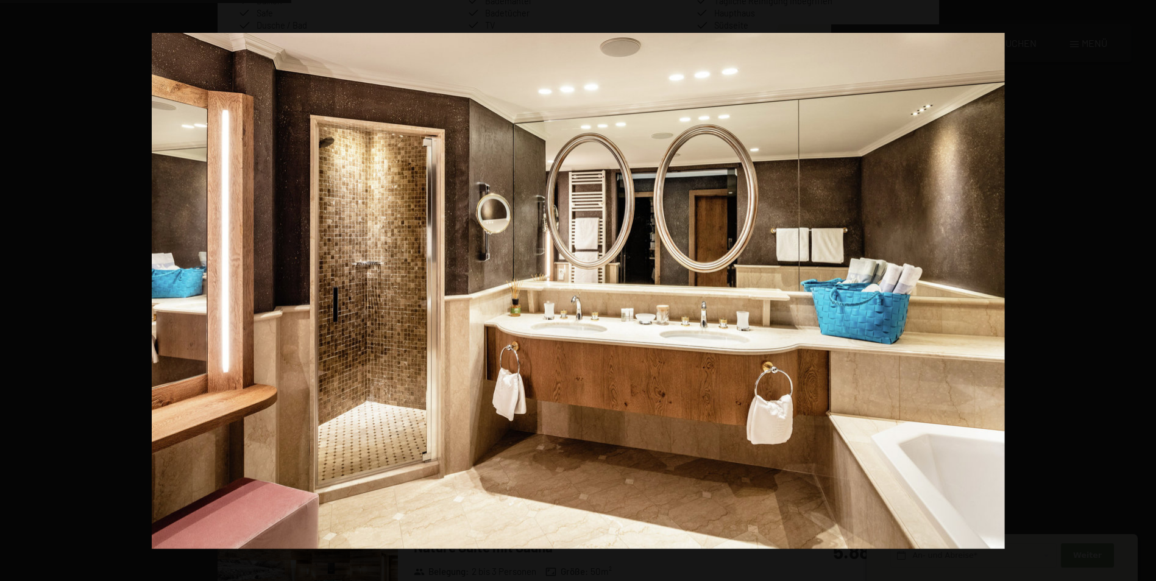
click at [1138, 288] on button "button" at bounding box center [1134, 290] width 43 height 61
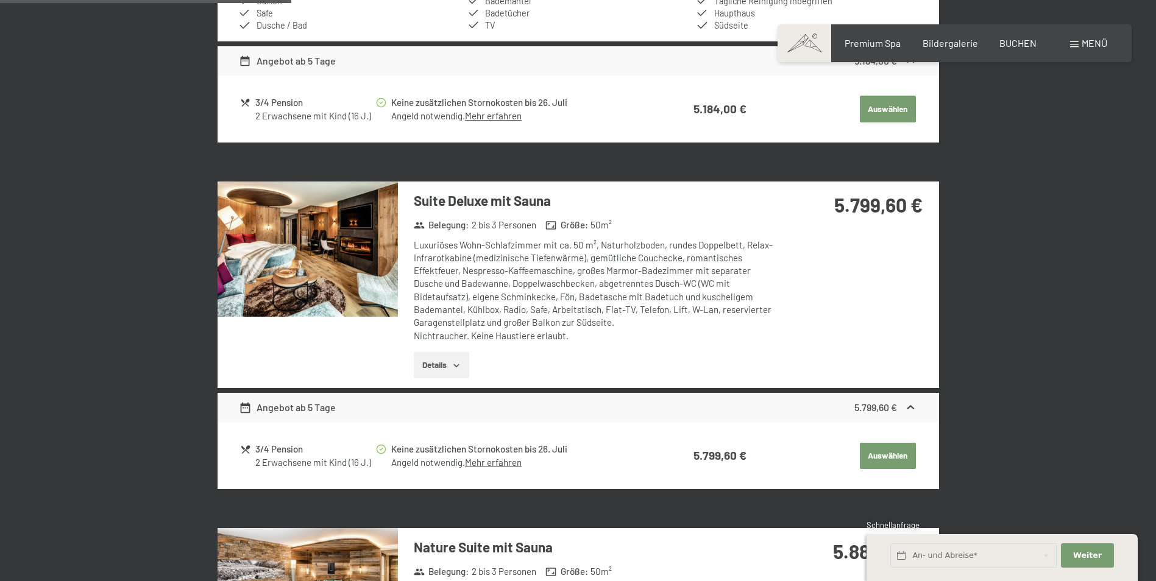
click at [0, 0] on button "button" at bounding box center [0, 0] width 0 height 0
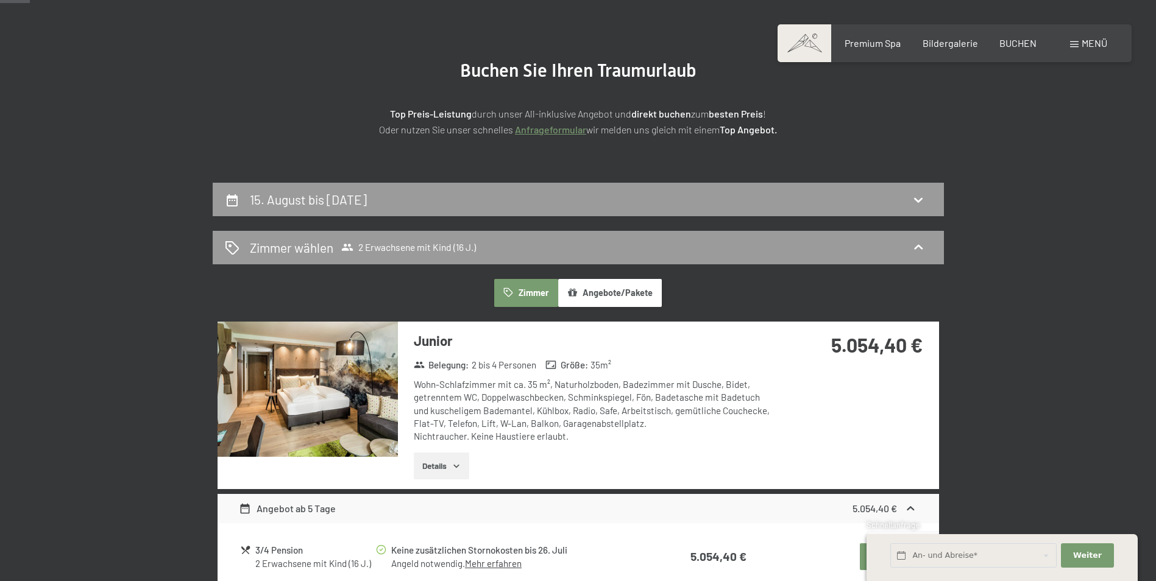
scroll to position [47, 0]
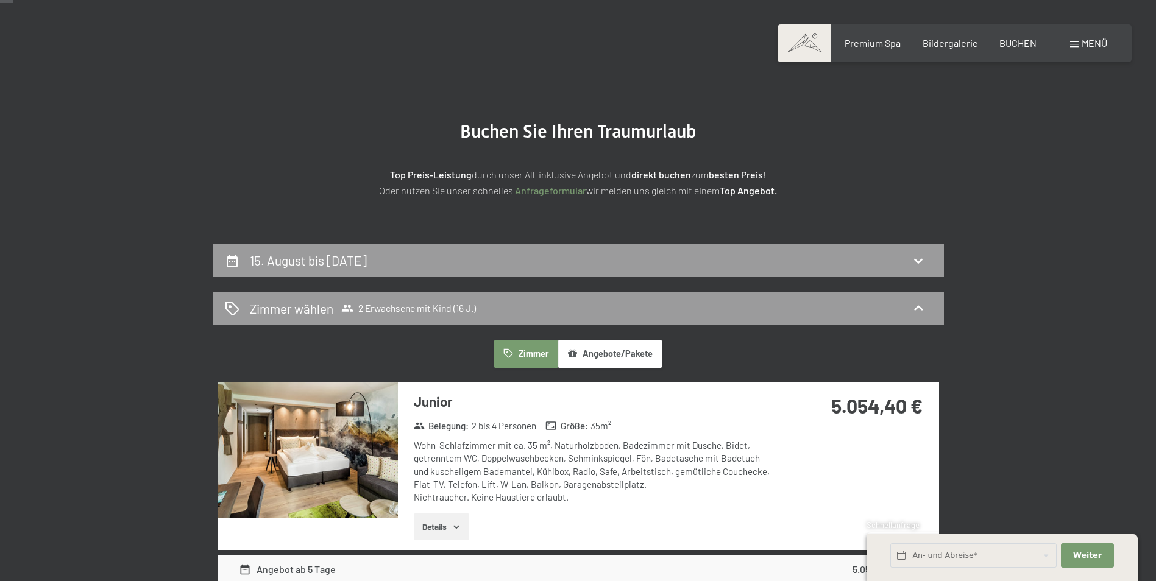
click at [249, 440] on img at bounding box center [308, 450] width 180 height 135
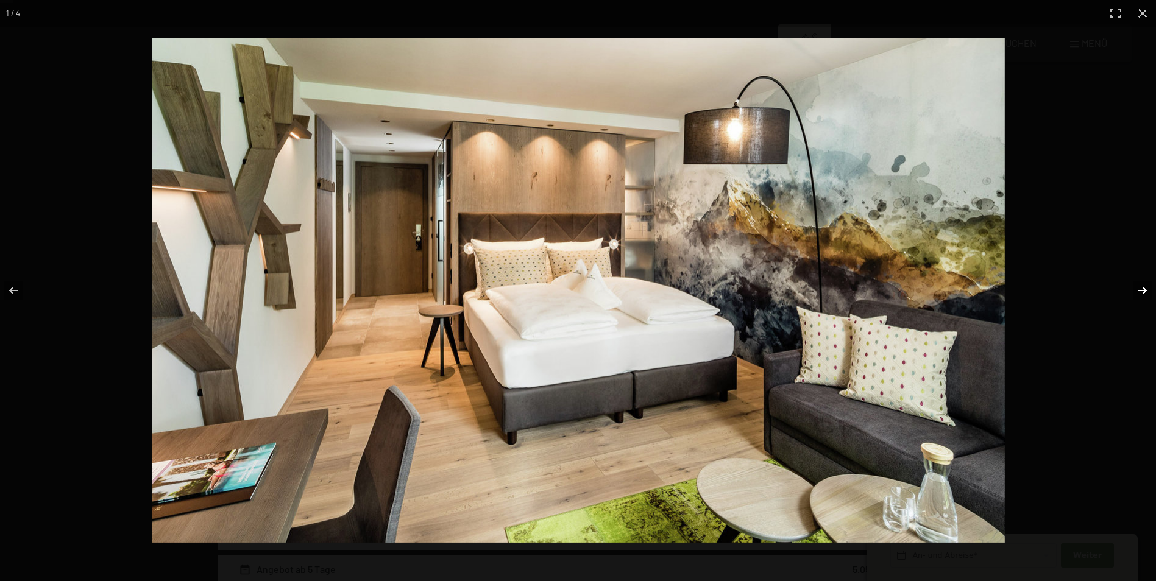
click at [1144, 293] on button "button" at bounding box center [1134, 290] width 43 height 61
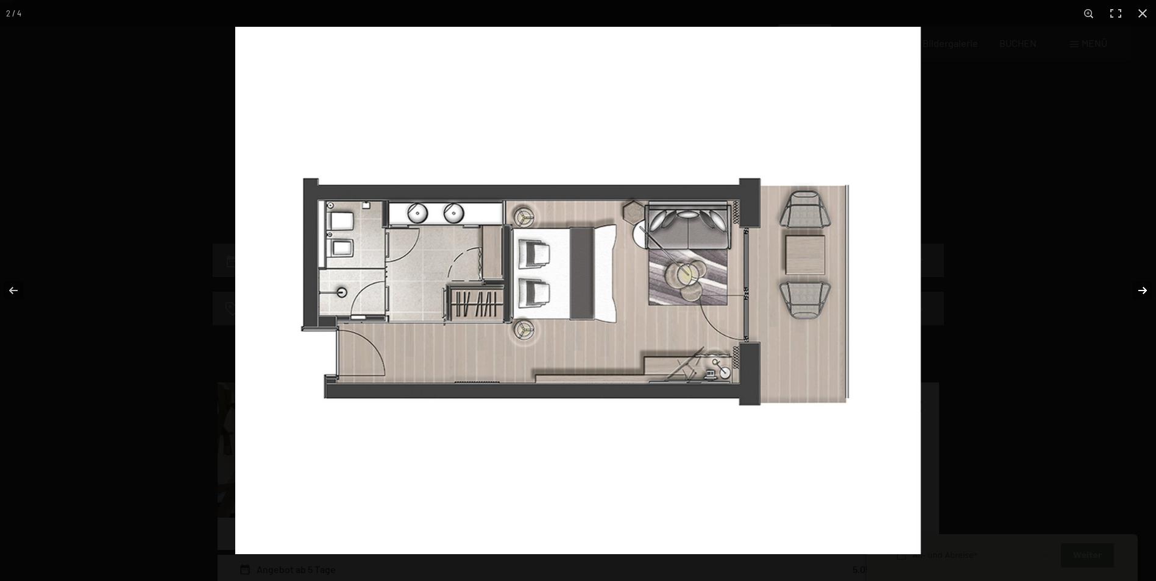
click at [1144, 293] on button "button" at bounding box center [1134, 290] width 43 height 61
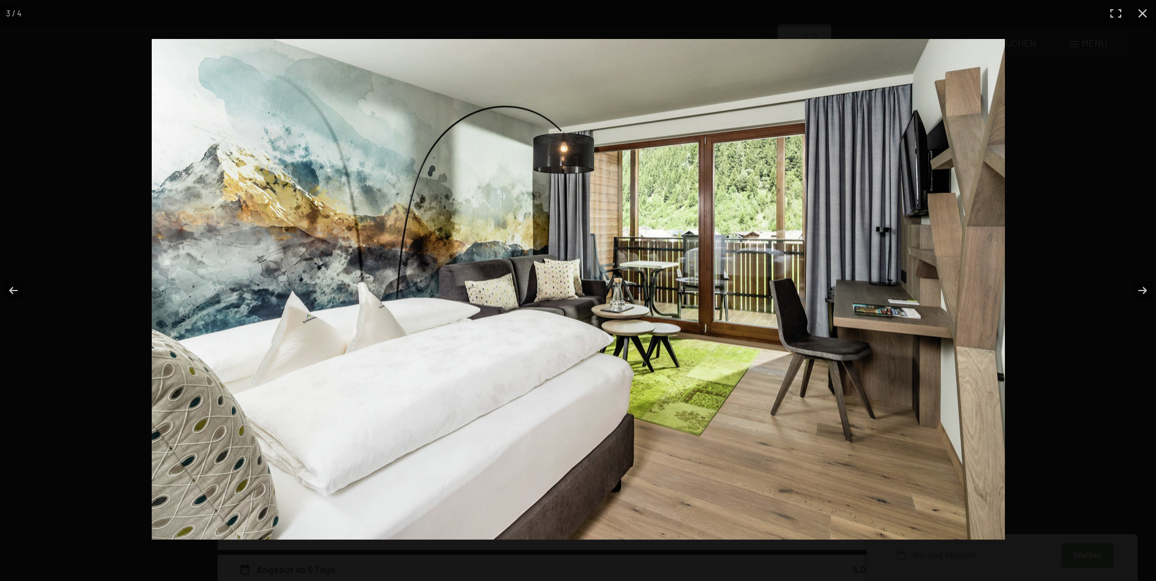
click at [720, 341] on img at bounding box center [578, 289] width 853 height 501
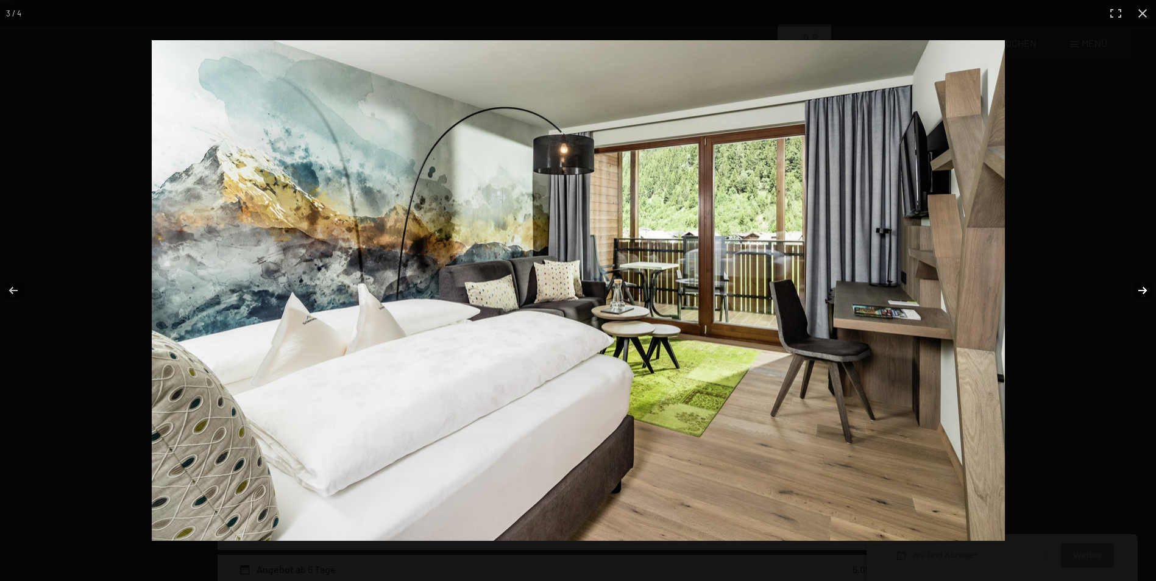
click at [1138, 290] on button "button" at bounding box center [1134, 290] width 43 height 61
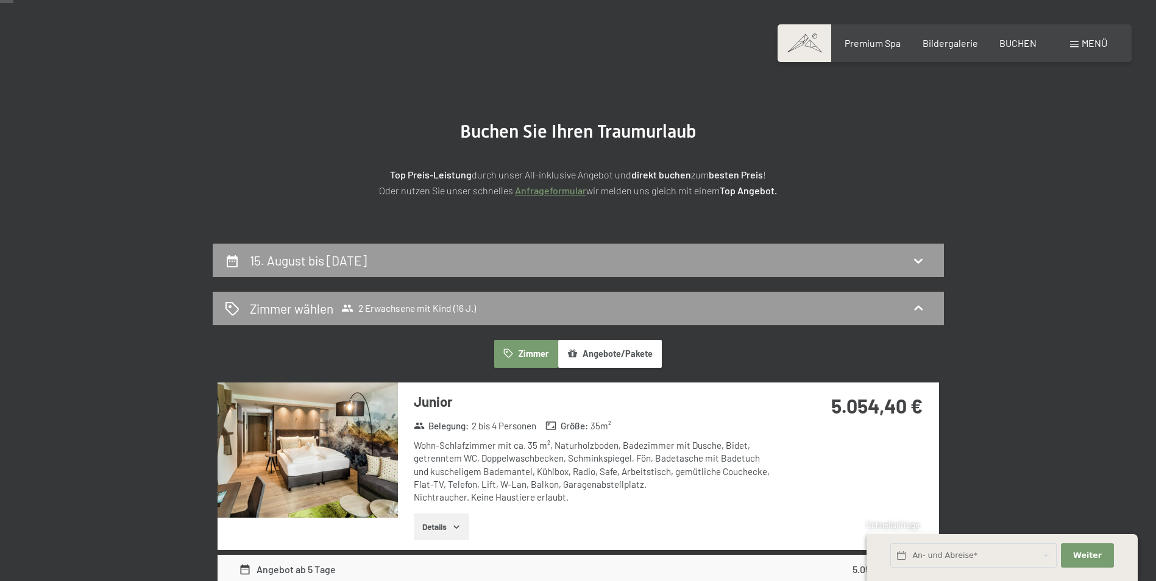
click at [0, 0] on button "button" at bounding box center [0, 0] width 0 height 0
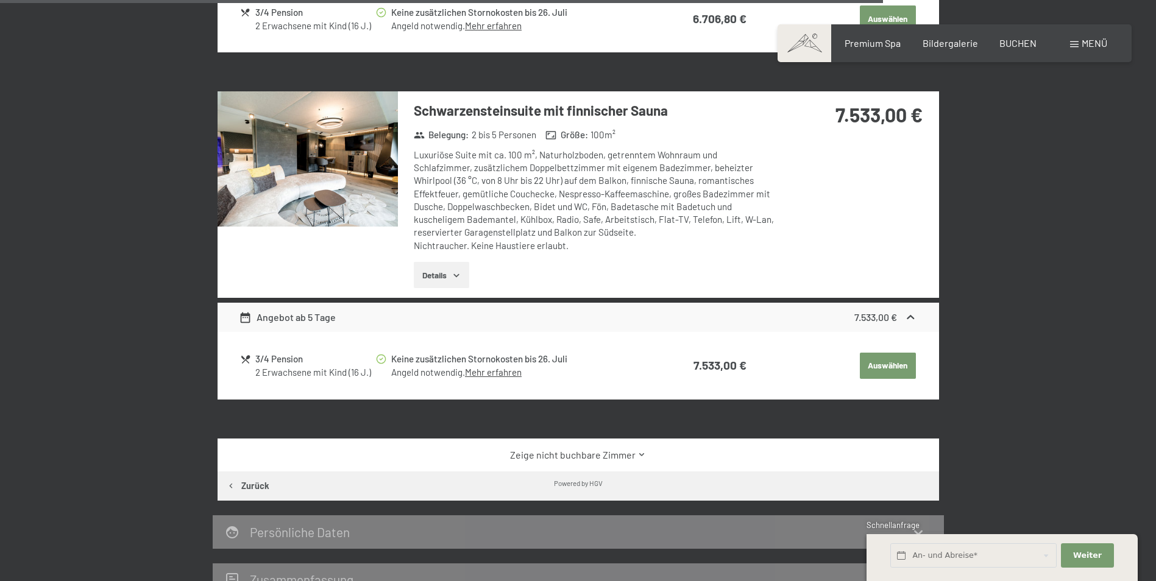
scroll to position [3520, 0]
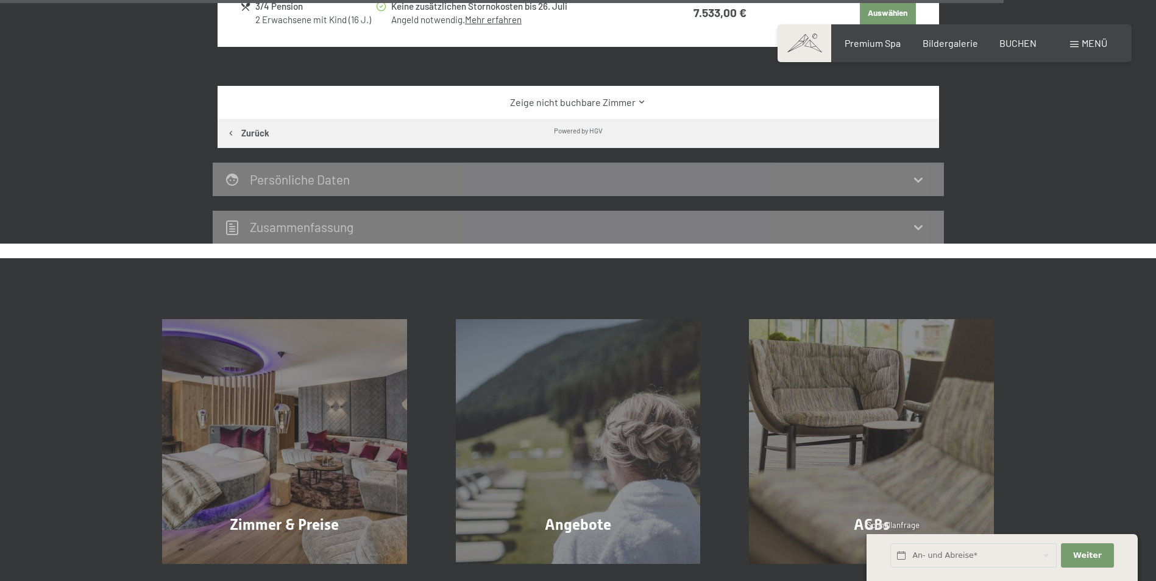
click at [555, 96] on link "Zeige nicht buchbare Zimmer" at bounding box center [578, 102] width 678 height 13
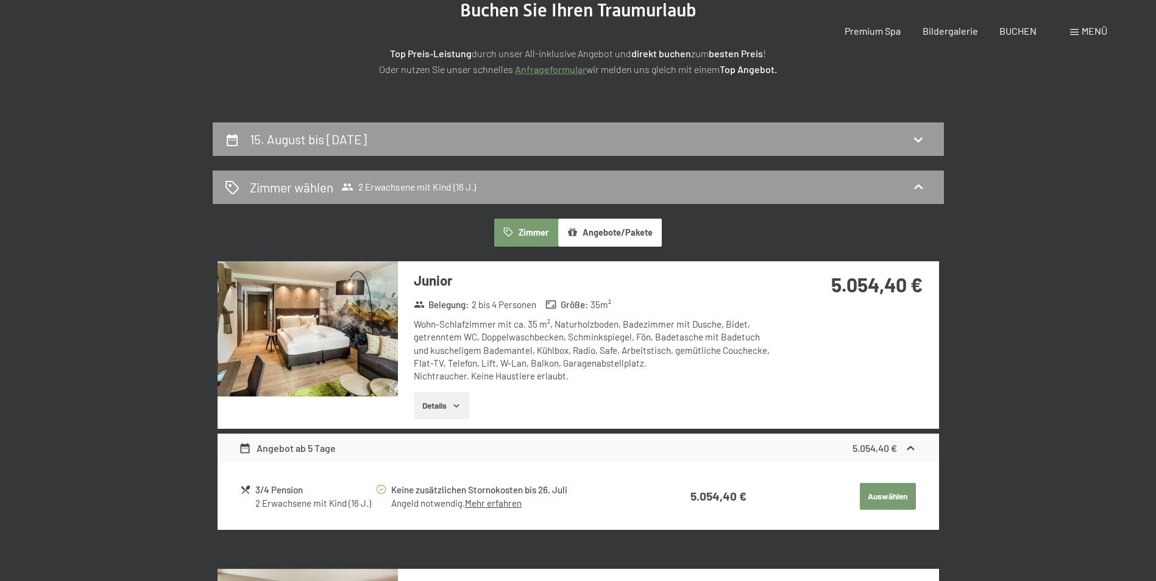
scroll to position [0, 0]
